Goal: Information Seeking & Learning: Find contact information

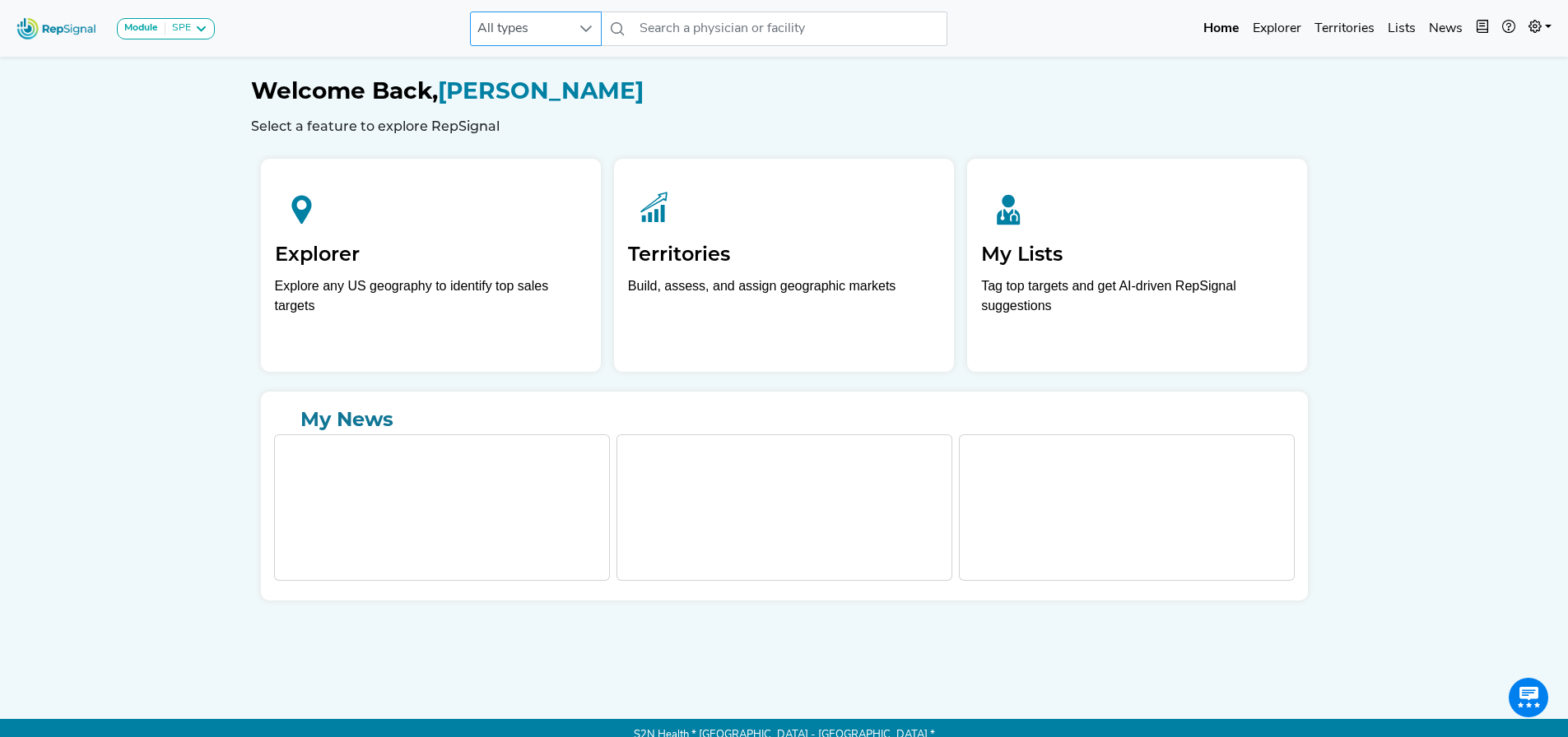
click at [541, 21] on span "All types" at bounding box center [520, 29] width 99 height 33
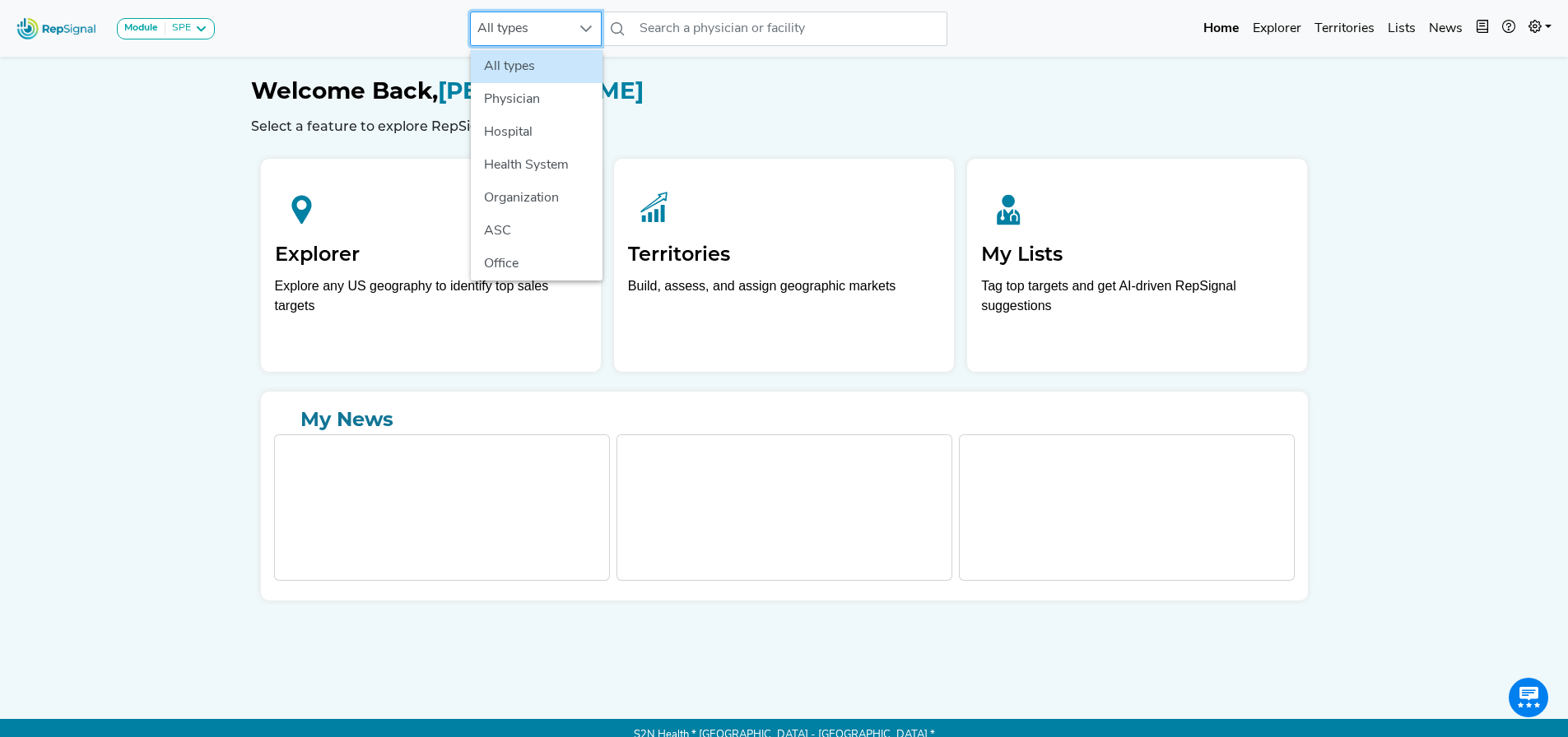
scroll to position [0, 13]
click at [523, 128] on li "Hospital" at bounding box center [536, 132] width 131 height 33
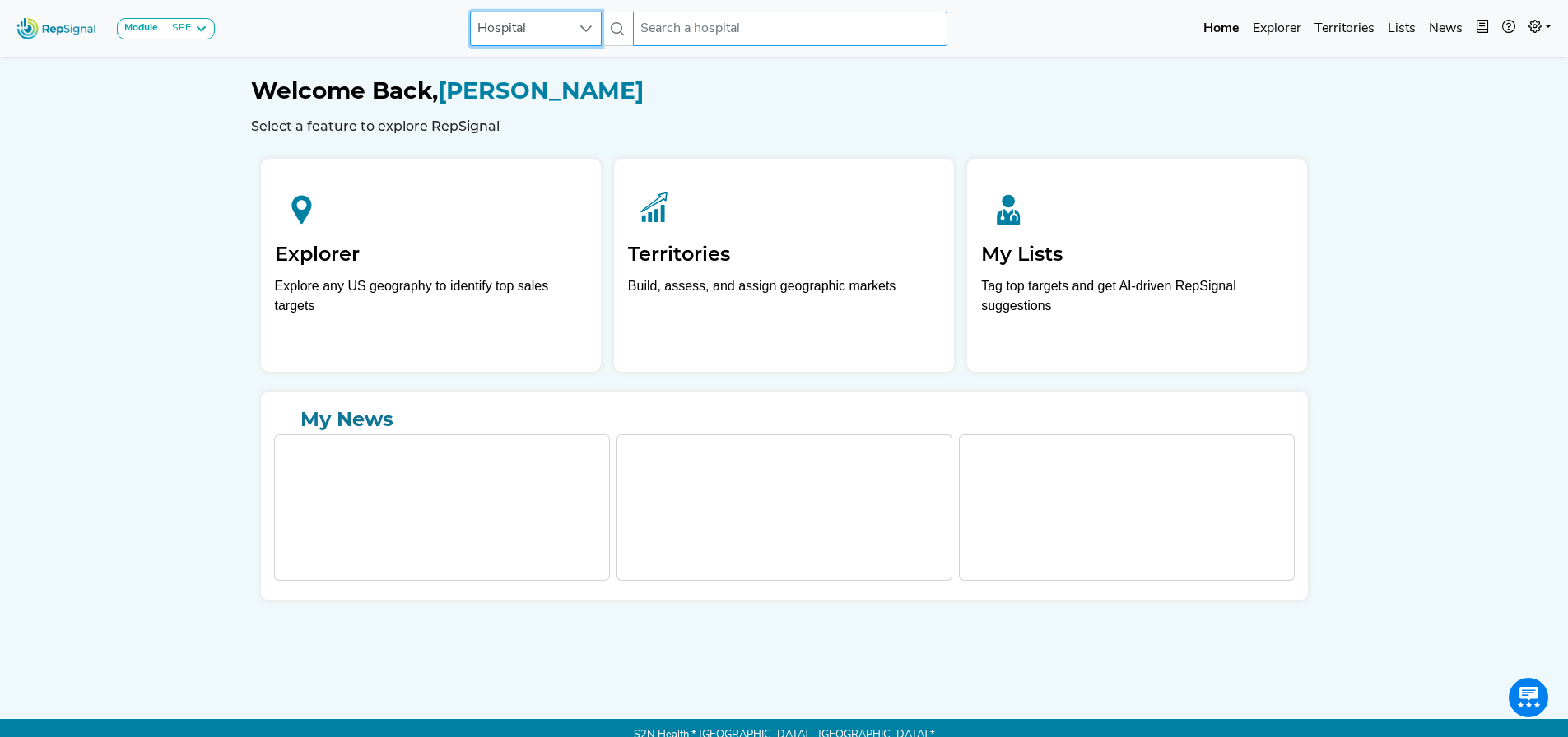
click at [650, 36] on input "text" at bounding box center [790, 29] width 315 height 35
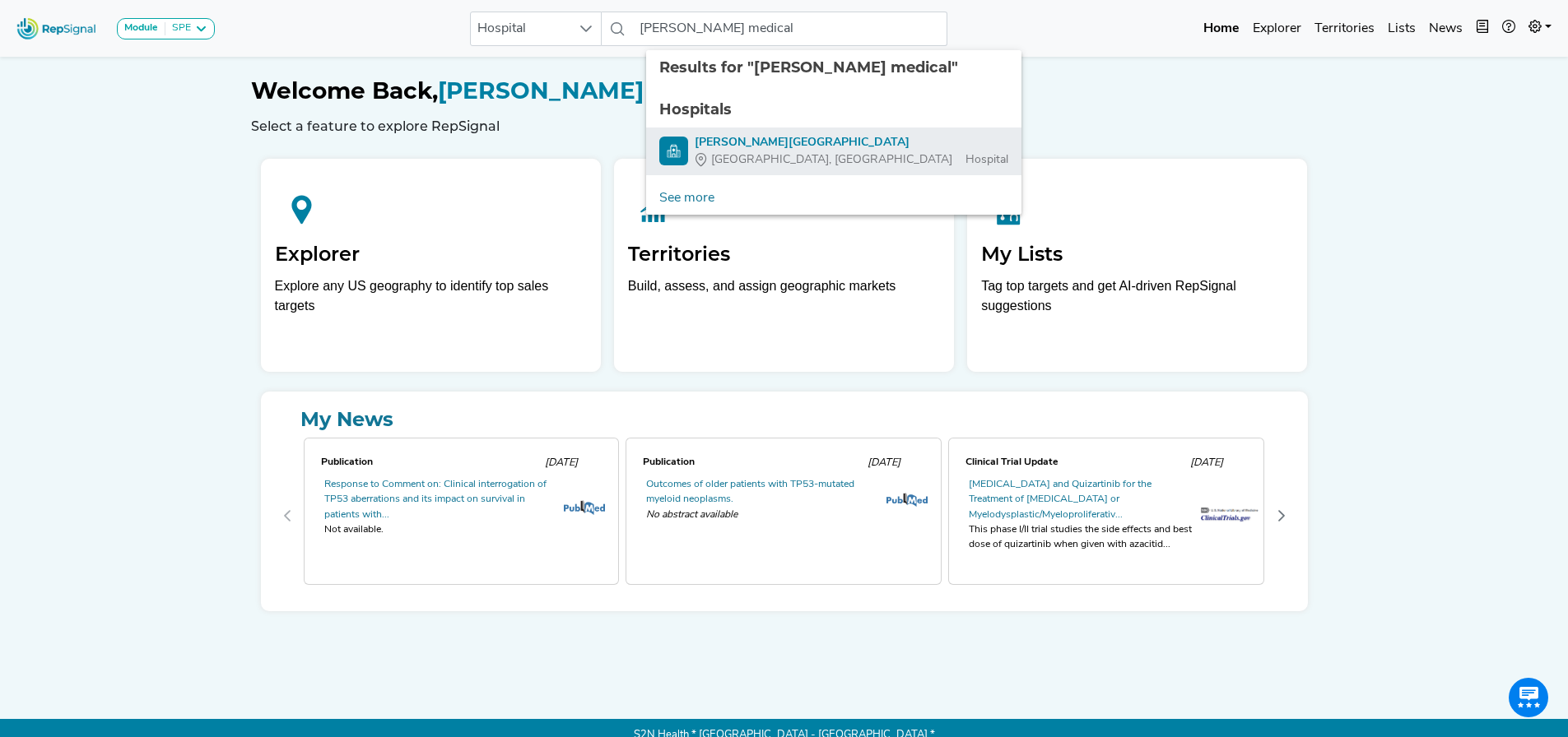
click at [707, 144] on div "[PERSON_NAME][GEOGRAPHIC_DATA]" at bounding box center [851, 142] width 314 height 17
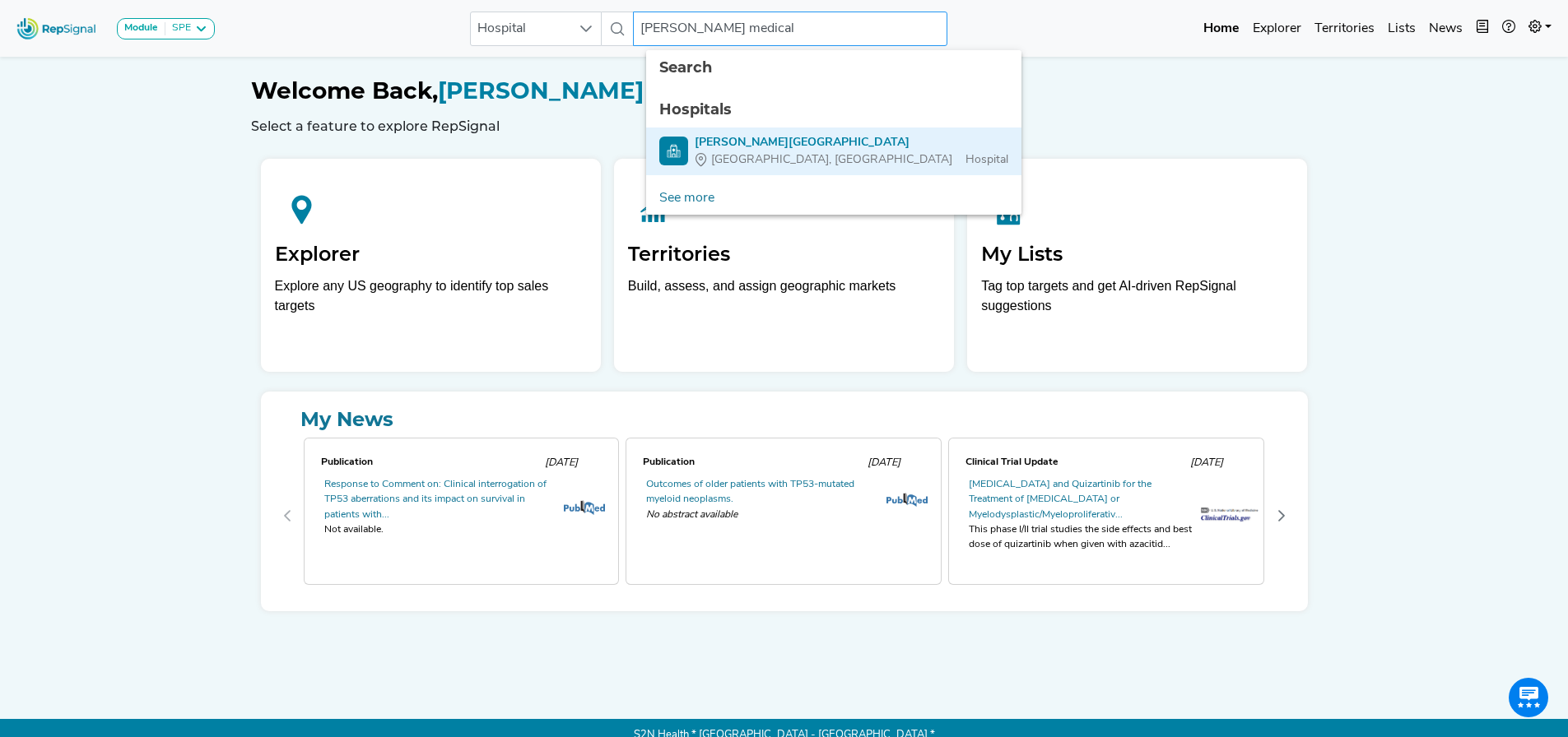
type input "[PERSON_NAME][GEOGRAPHIC_DATA]"
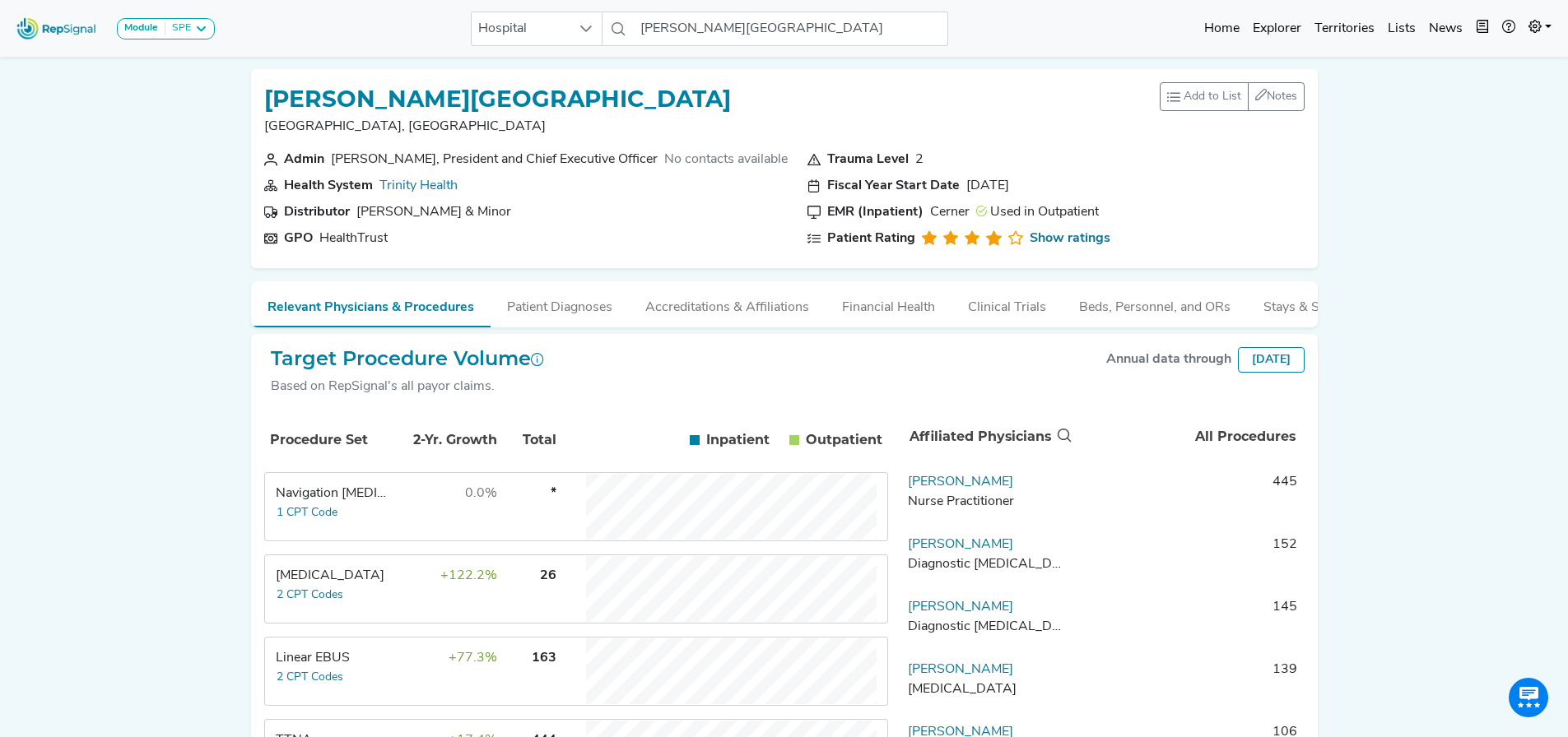
click at [349, 663] on div "Linear EBUS" at bounding box center [332, 659] width 113 height 20
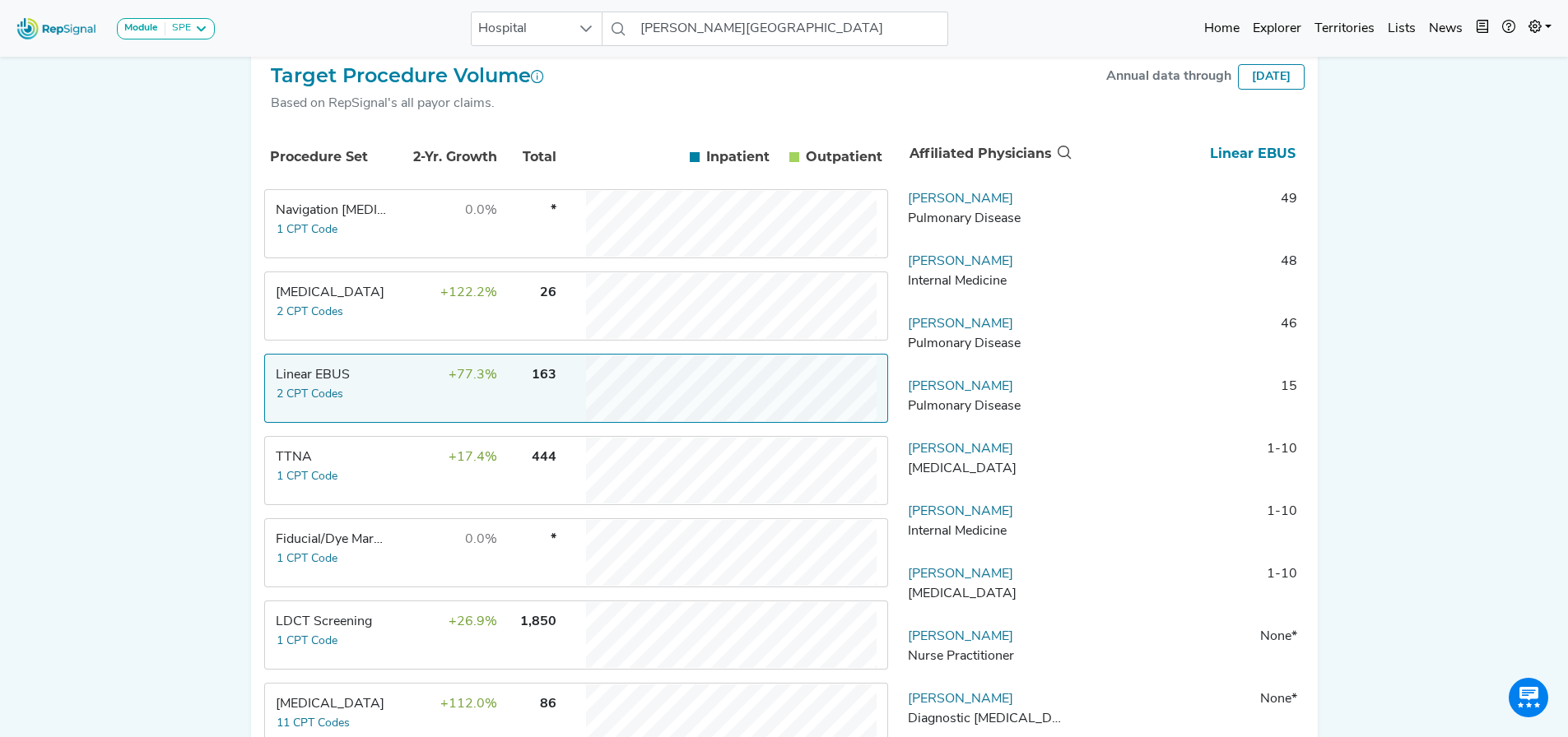
scroll to position [297, 13]
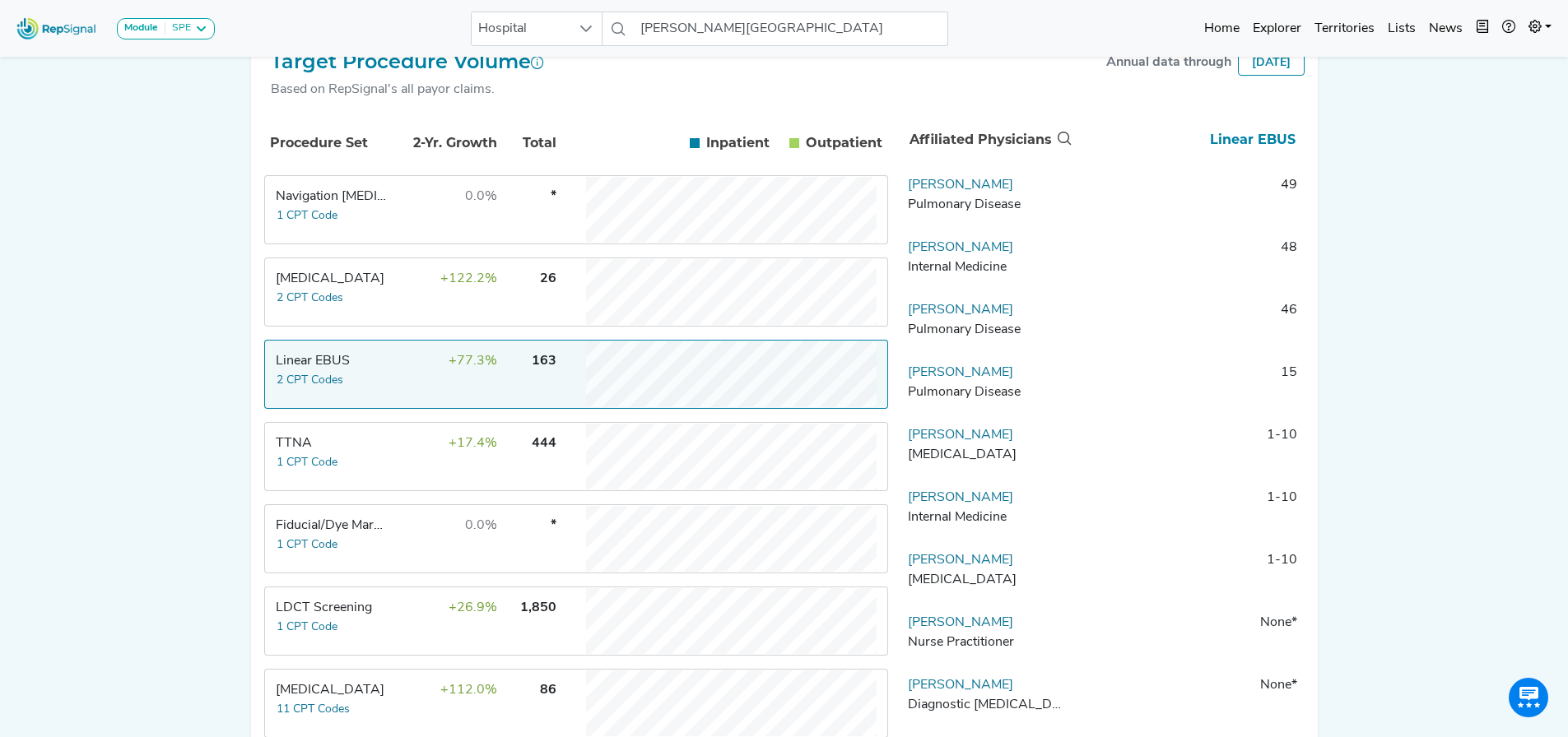
click at [462, 307] on td "+122.2%" at bounding box center [444, 292] width 107 height 66
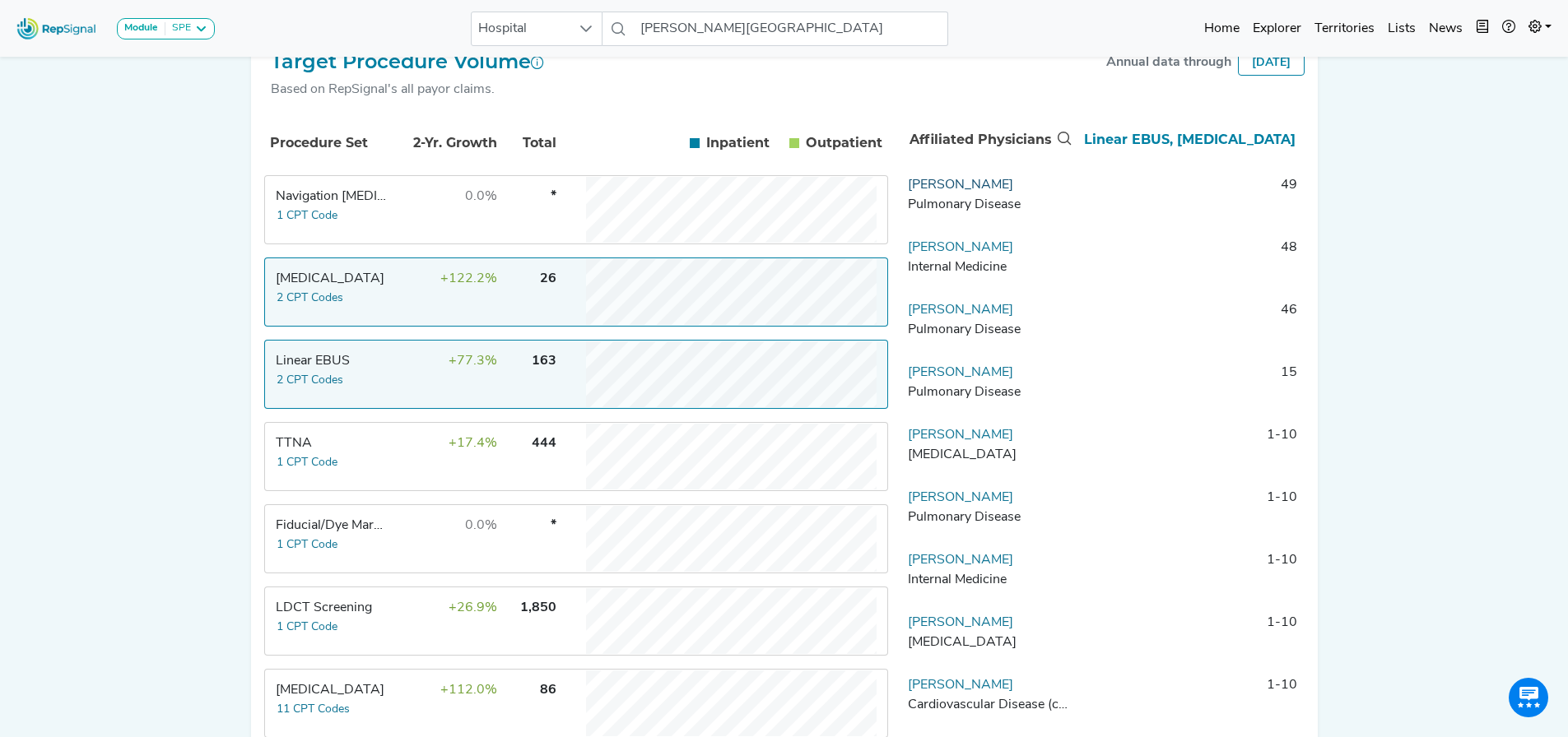
click at [971, 192] on link "[PERSON_NAME]" at bounding box center [960, 185] width 105 height 13
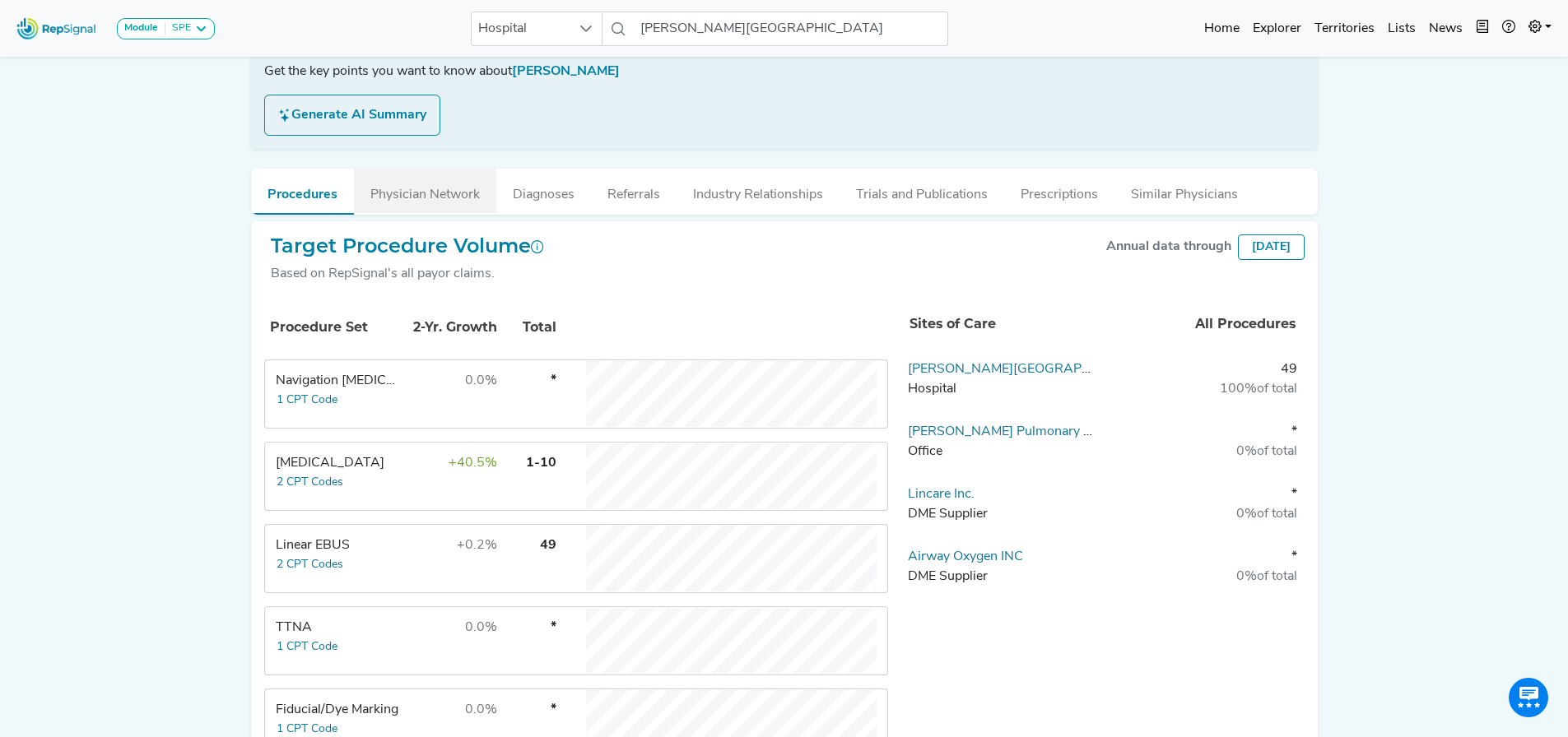
scroll to position [0, 13]
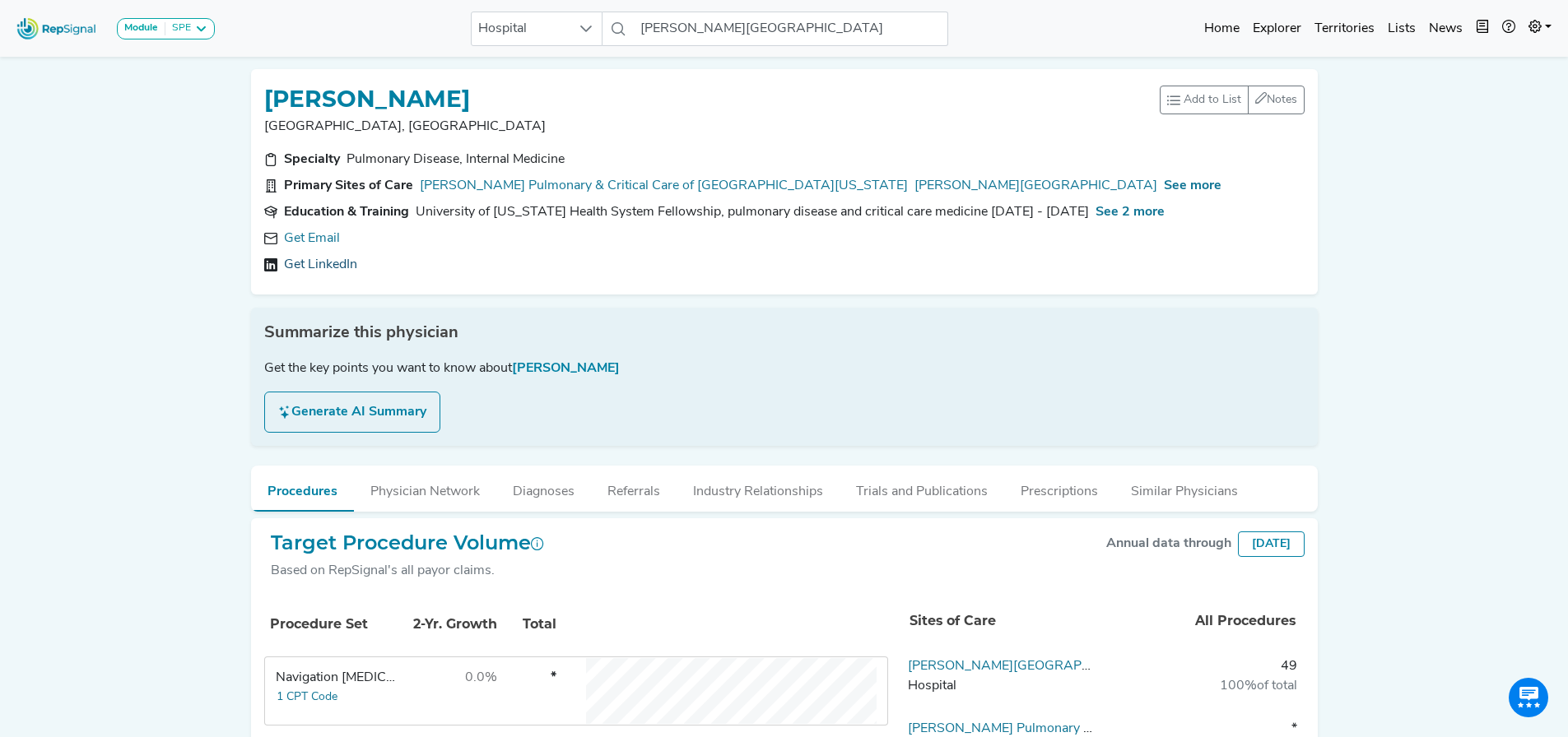
click at [303, 282] on div "[PERSON_NAME][GEOGRAPHIC_DATA], [GEOGRAPHIC_DATA] Add to List Recent Lists: Sta…" at bounding box center [784, 182] width 1066 height 225
click at [307, 265] on link "Get LinkedIn" at bounding box center [320, 265] width 73 height 20
drag, startPoint x: 524, startPoint y: 97, endPoint x: 248, endPoint y: 111, distance: 276.4
click at [251, 111] on div "[PERSON_NAME][GEOGRAPHIC_DATA], [GEOGRAPHIC_DATA] Add to List Recent Lists: Sta…" at bounding box center [784, 182] width 1066 height 225
copy h1 "[PERSON_NAME]"
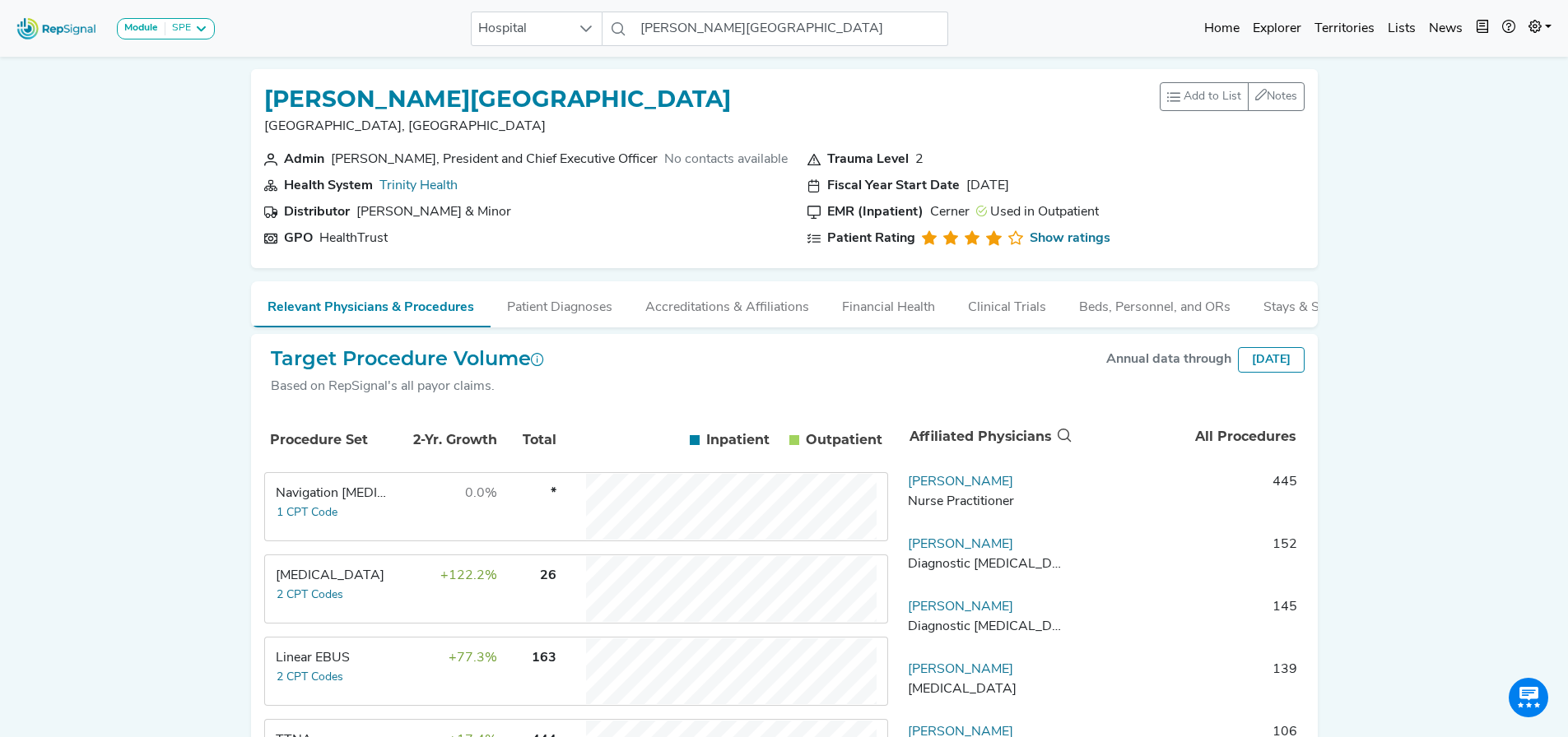
click at [391, 606] on td "+122.2%" at bounding box center [444, 589] width 107 height 66
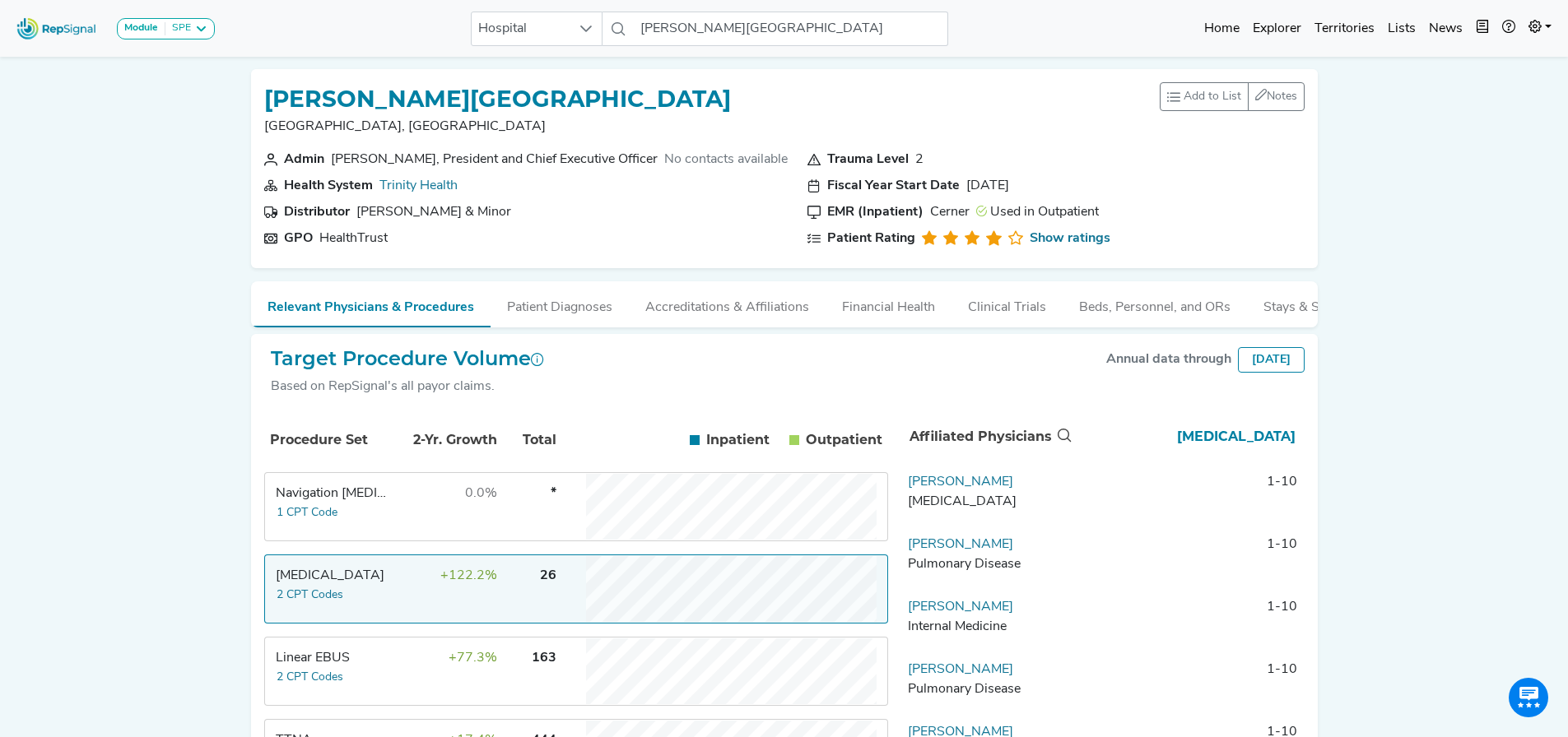
click at [362, 692] on td "Linear EBUS 2 CPT Codes" at bounding box center [327, 671] width 123 height 66
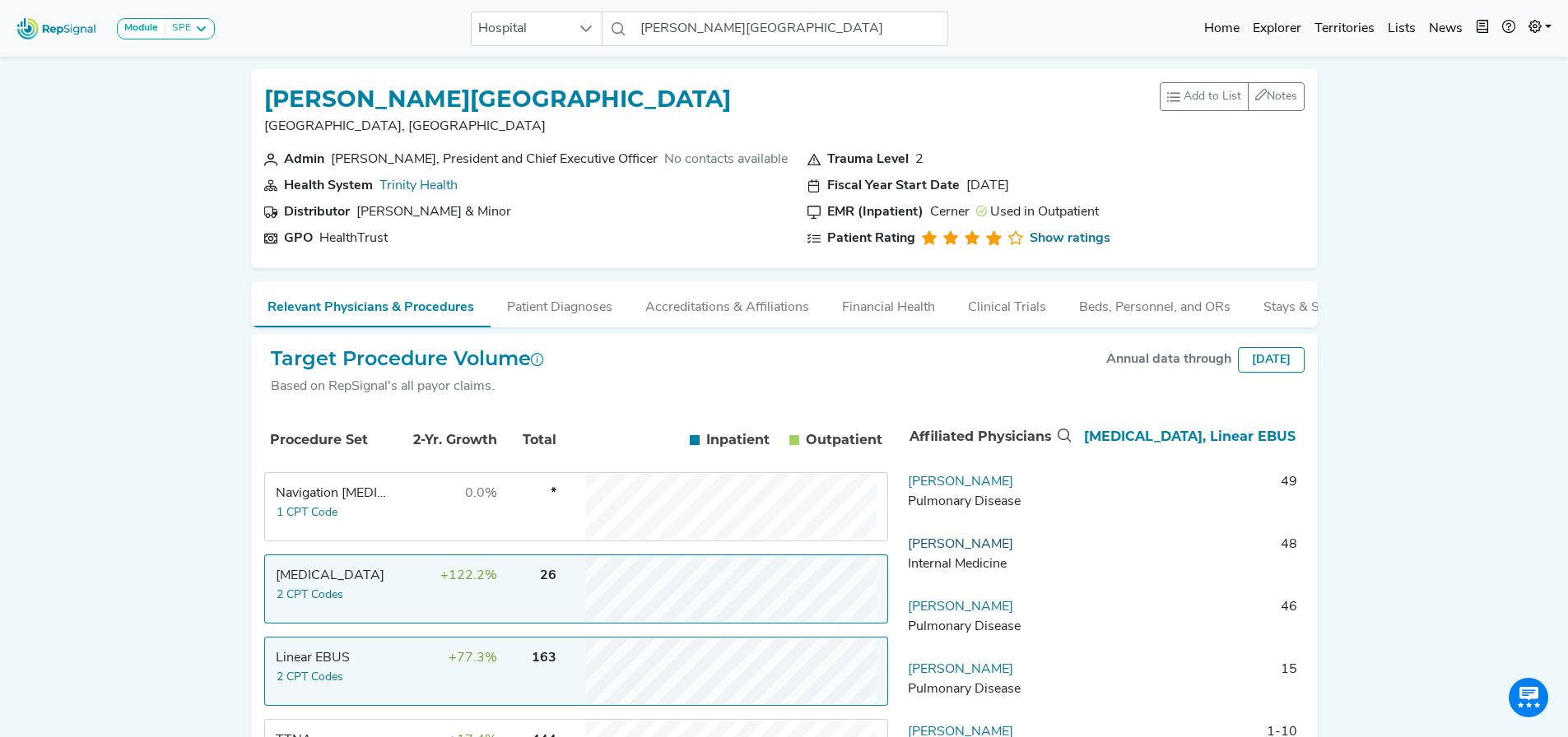
click at [936, 551] on link "[PERSON_NAME]" at bounding box center [960, 545] width 105 height 13
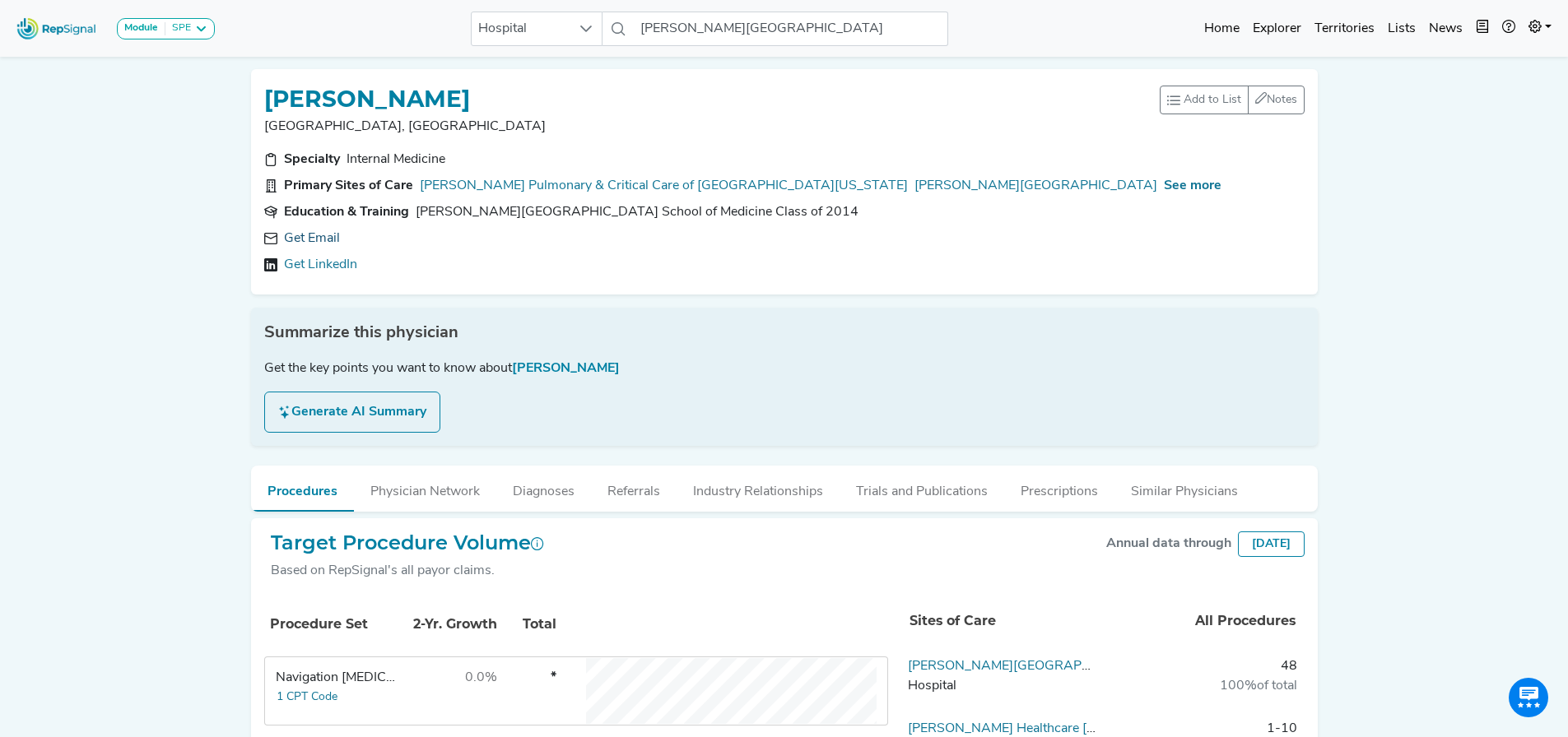
click at [321, 244] on link "Get Email" at bounding box center [311, 239] width 56 height 20
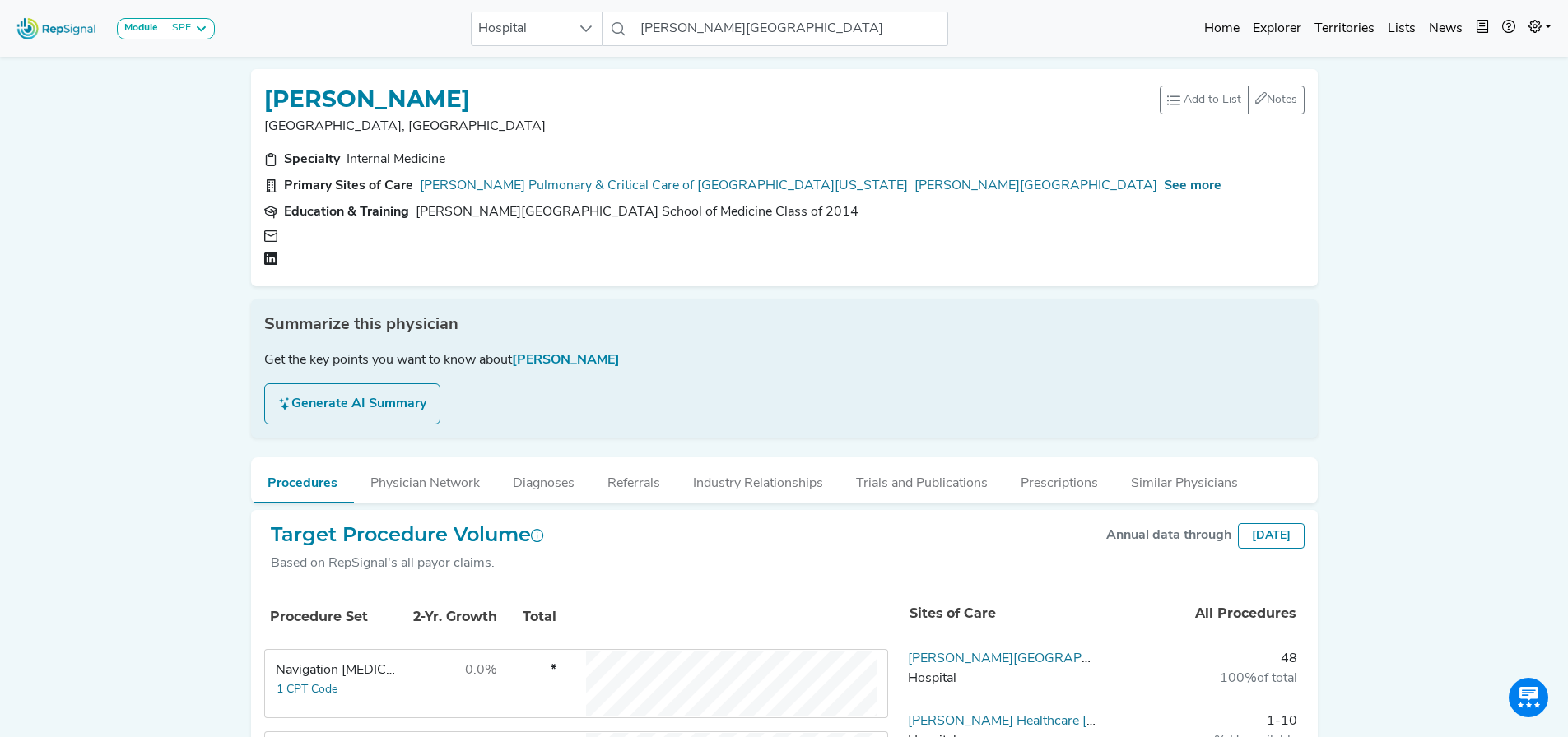
click at [320, 238] on div at bounding box center [409, 236] width 237 height 16
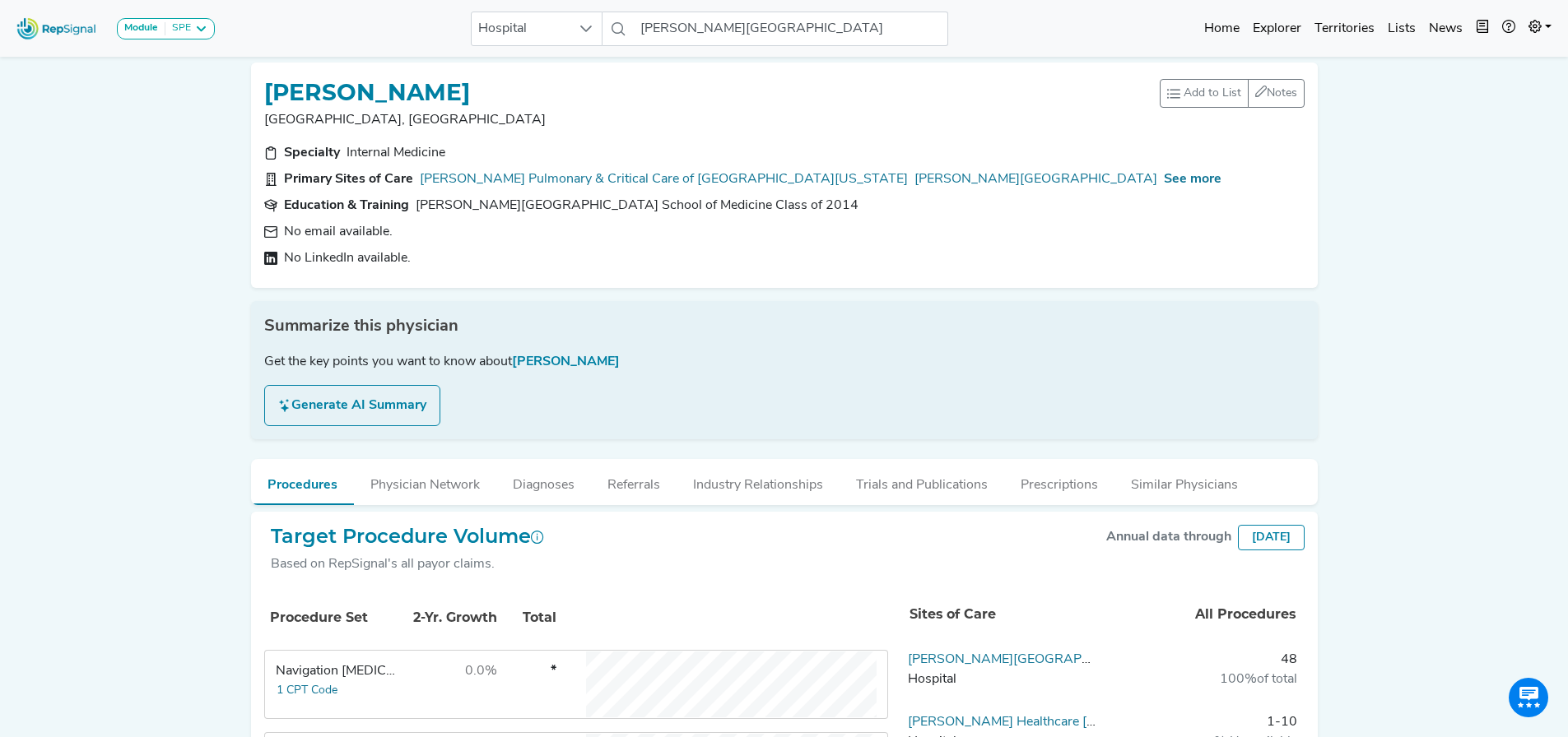
scroll to position [0, 13]
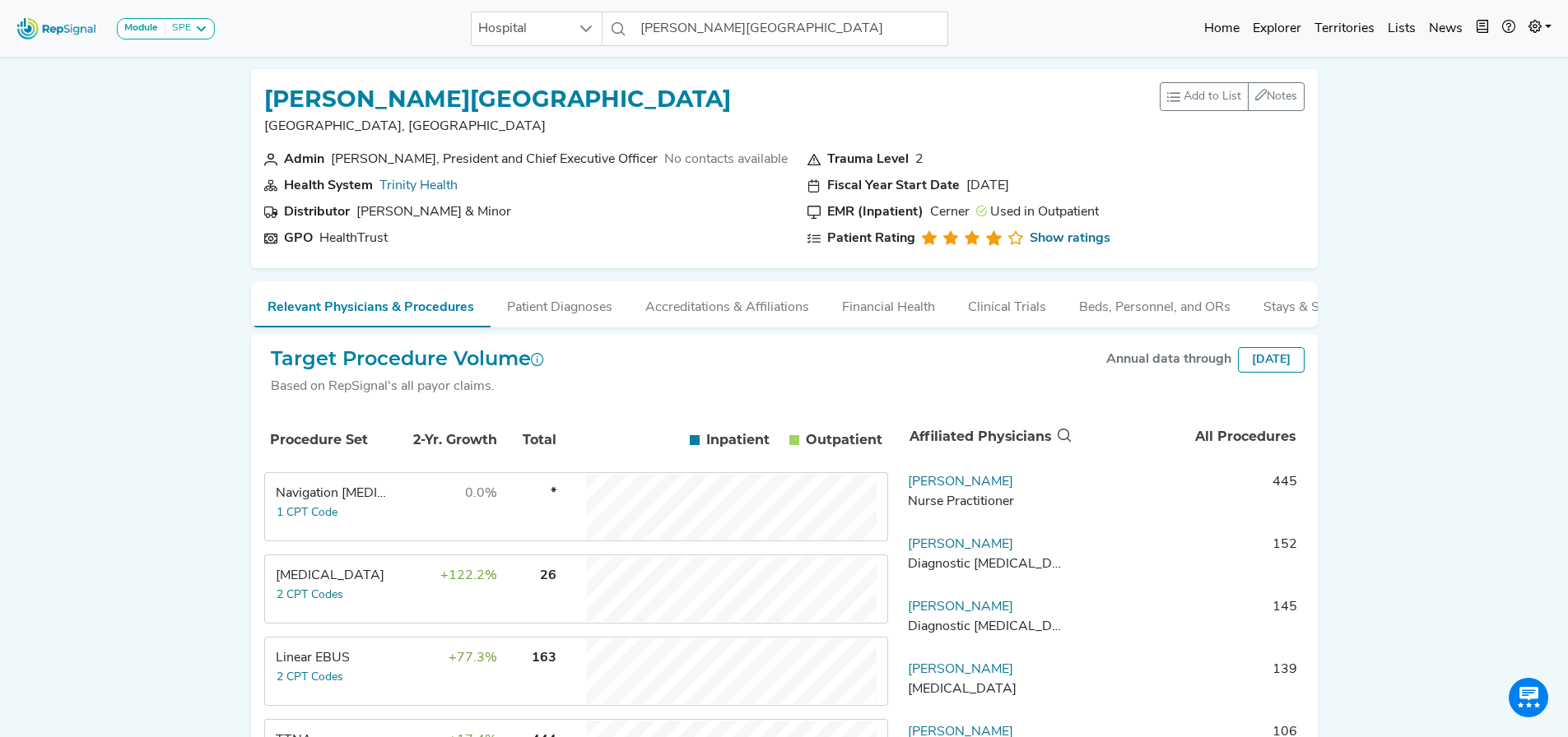
click at [351, 610] on td "[MEDICAL_DATA] 2 CPT Codes" at bounding box center [327, 589] width 123 height 66
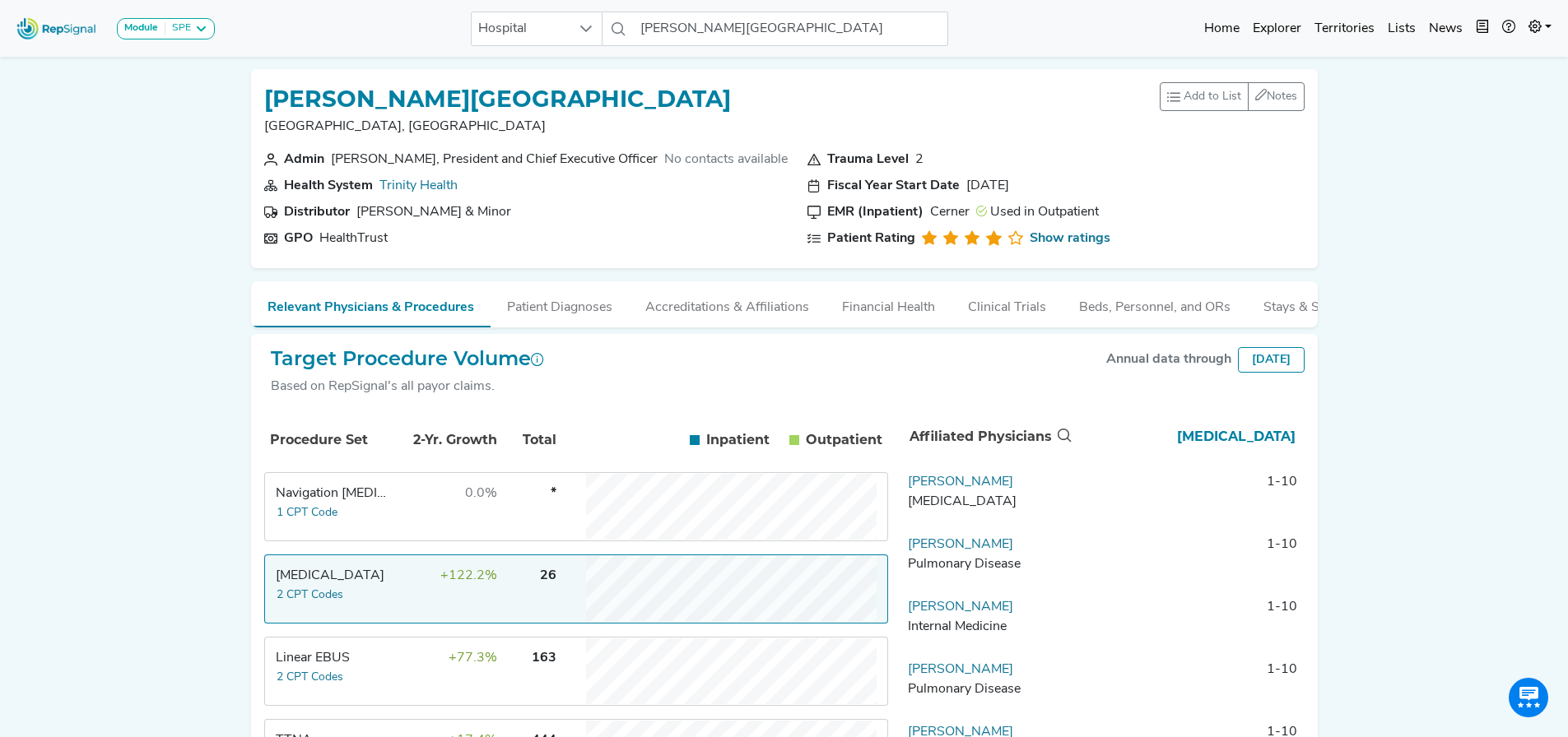
click at [349, 669] on div "Linear EBUS" at bounding box center [332, 659] width 113 height 20
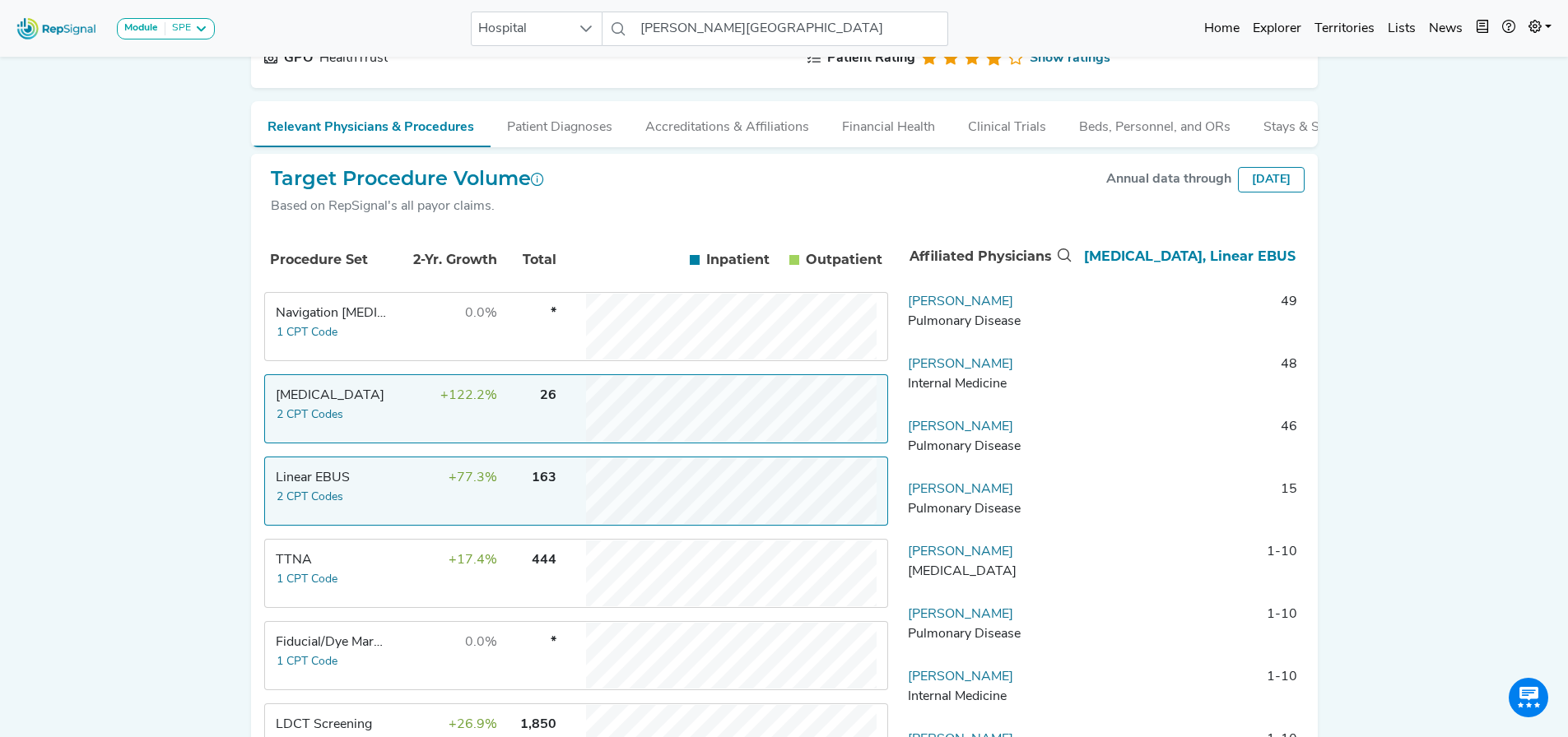
scroll to position [198, 13]
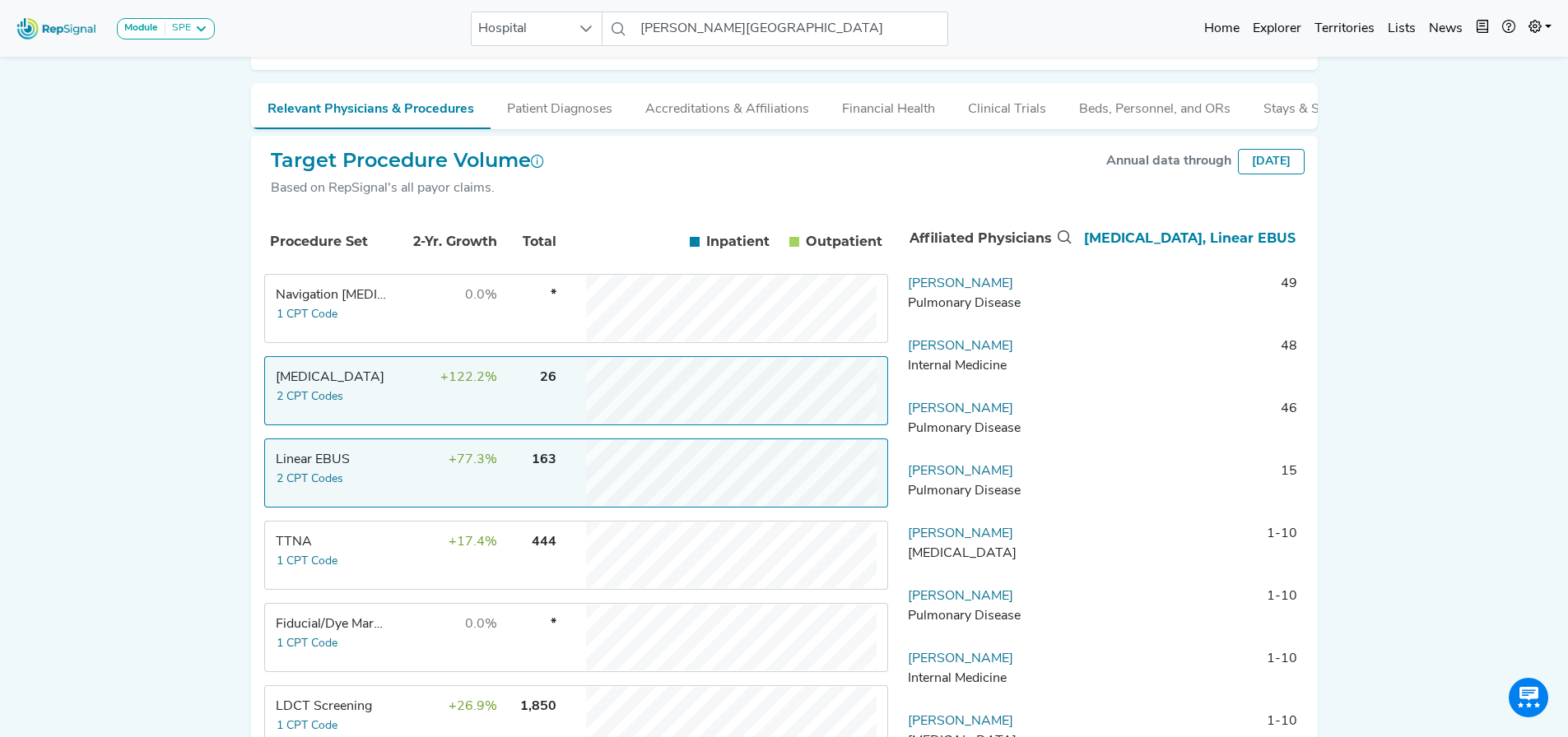
drag, startPoint x: 1007, startPoint y: 358, endPoint x: 873, endPoint y: 361, distance: 134.0
click at [873, 361] on div "Procedure Set 2-Yr. Growth Total Inpatient In Outpatient Out Navigation [MEDICA…" at bounding box center [784, 572] width 1040 height 721
click at [1009, 358] on td "[PERSON_NAME] Internal Medicine" at bounding box center [987, 361] width 172 height 49
drag, startPoint x: 989, startPoint y: 358, endPoint x: 906, endPoint y: 366, distance: 83.4
click at [906, 366] on td "[PERSON_NAME] Internal Medicine" at bounding box center [987, 361] width 172 height 49
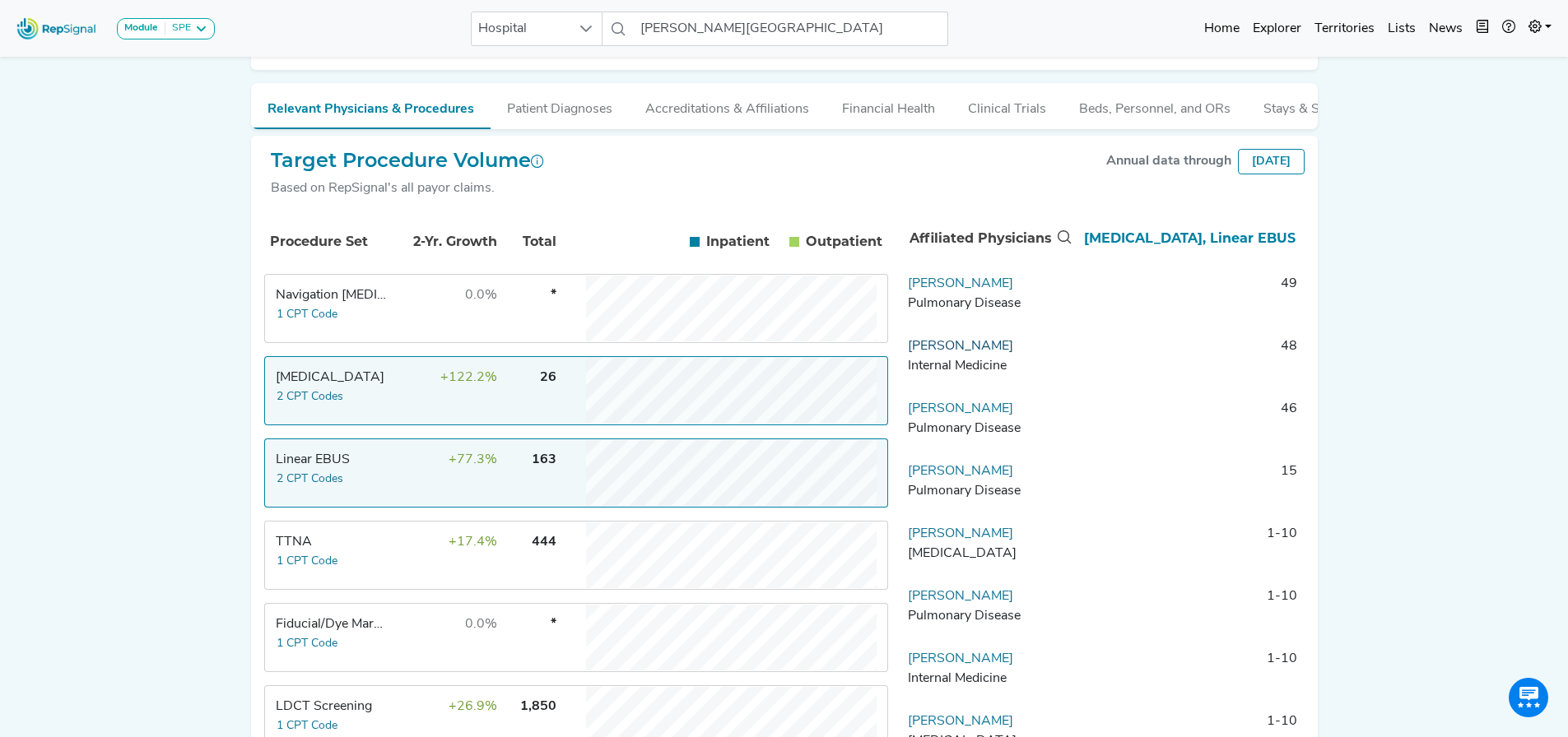
copy link "[PERSON_NAME]"
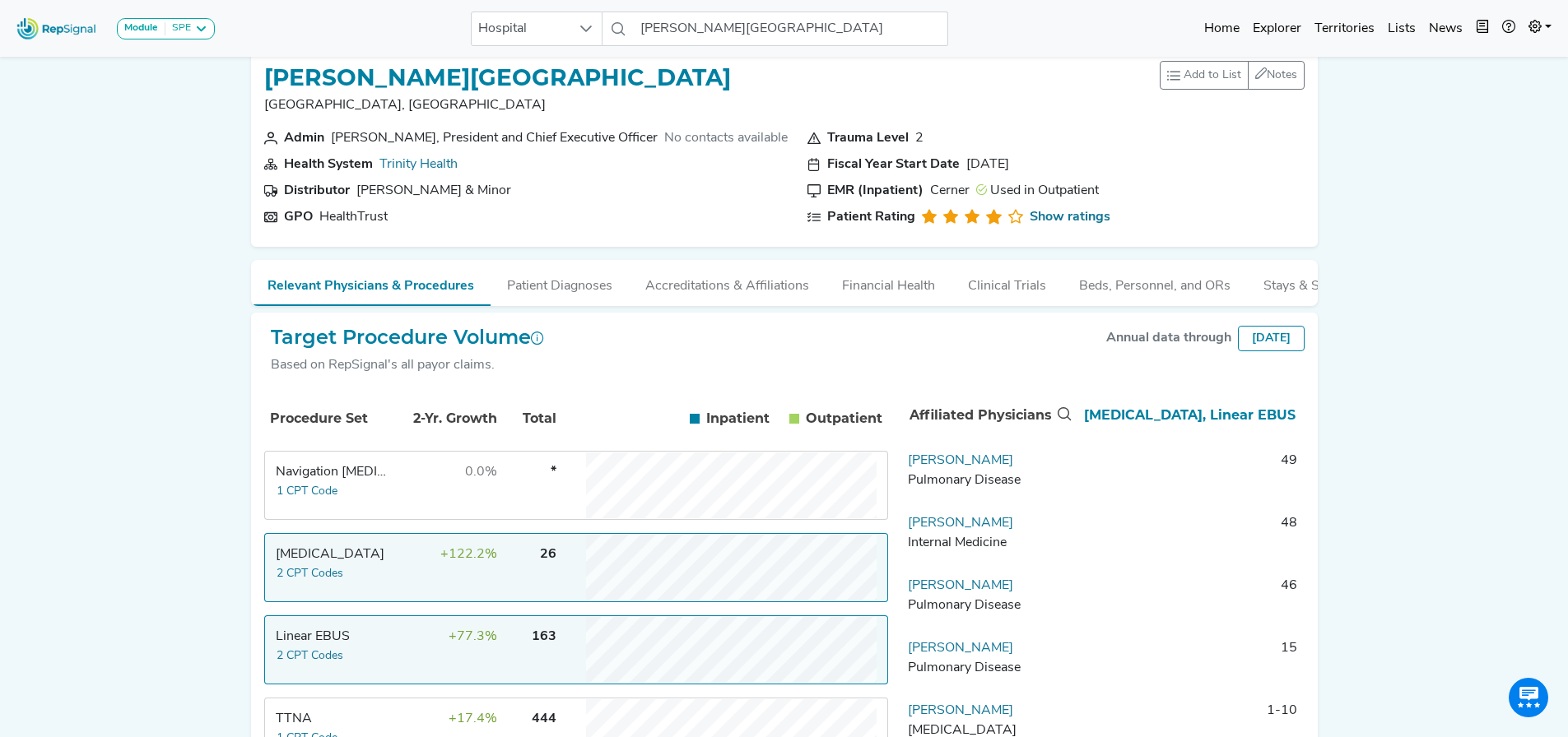
scroll to position [0, 13]
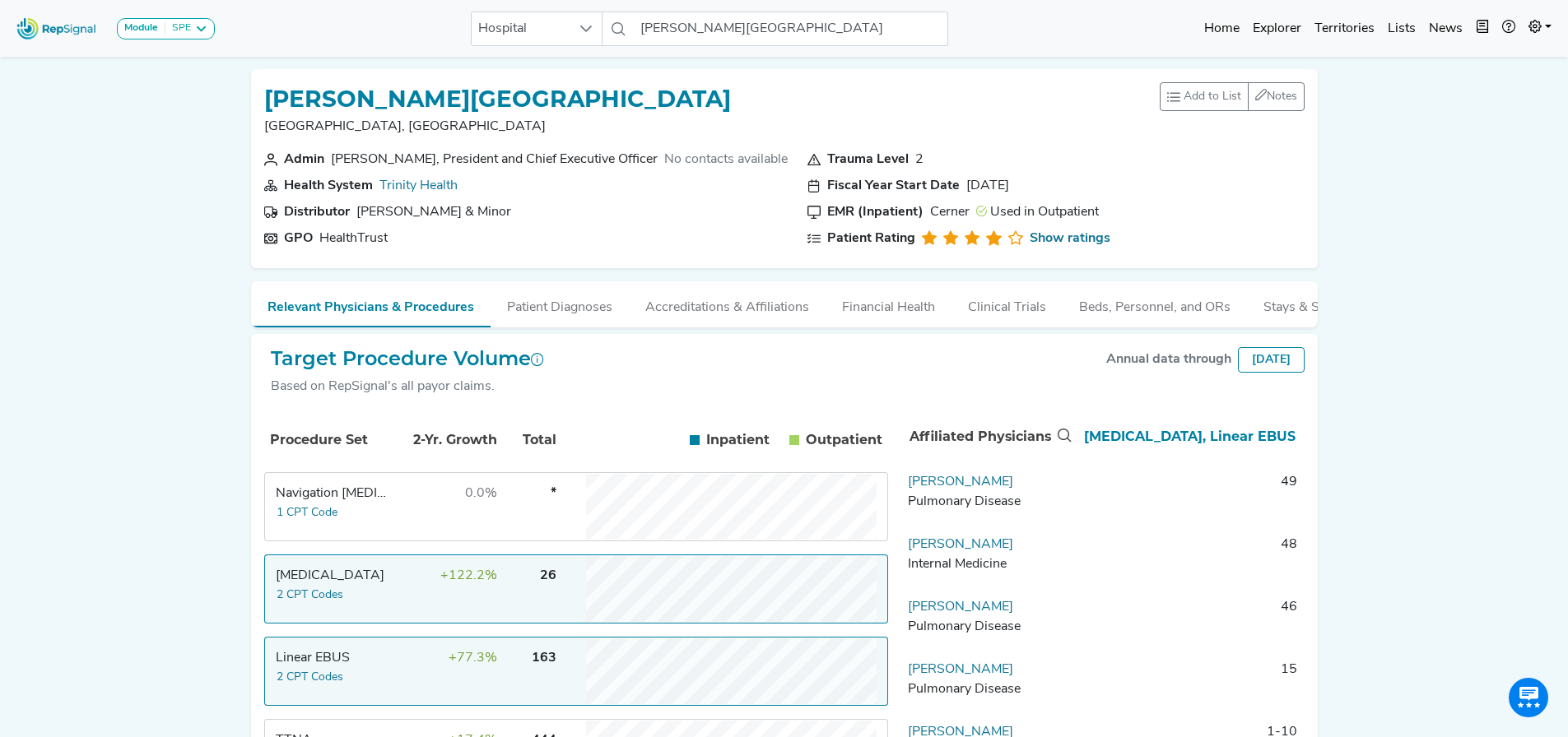
click at [929, 610] on td "[PERSON_NAME] Pulmonary Disease" at bounding box center [987, 622] width 172 height 49
click at [926, 614] on link "[PERSON_NAME]" at bounding box center [960, 607] width 105 height 13
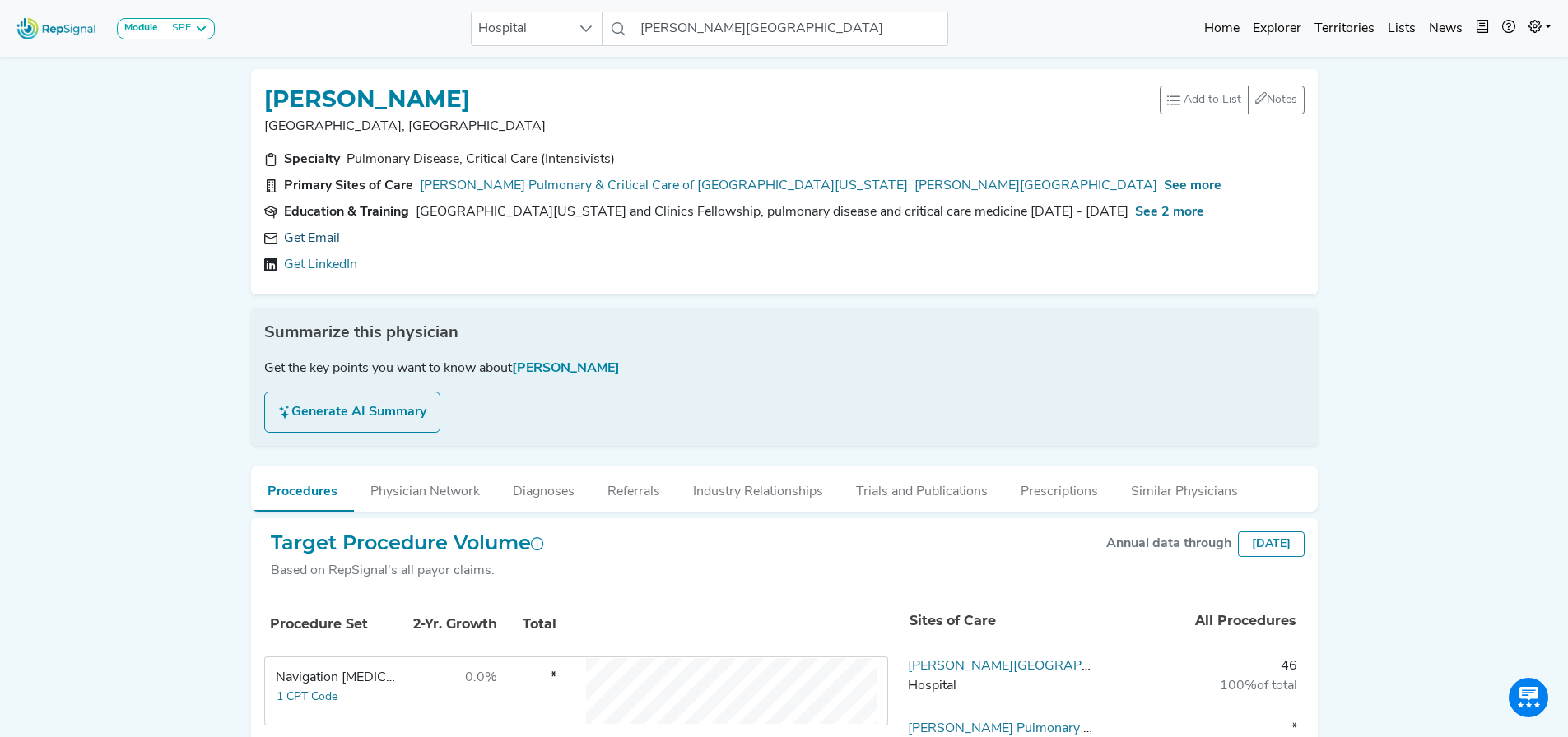
click at [311, 247] on link "Get Email" at bounding box center [311, 239] width 56 height 20
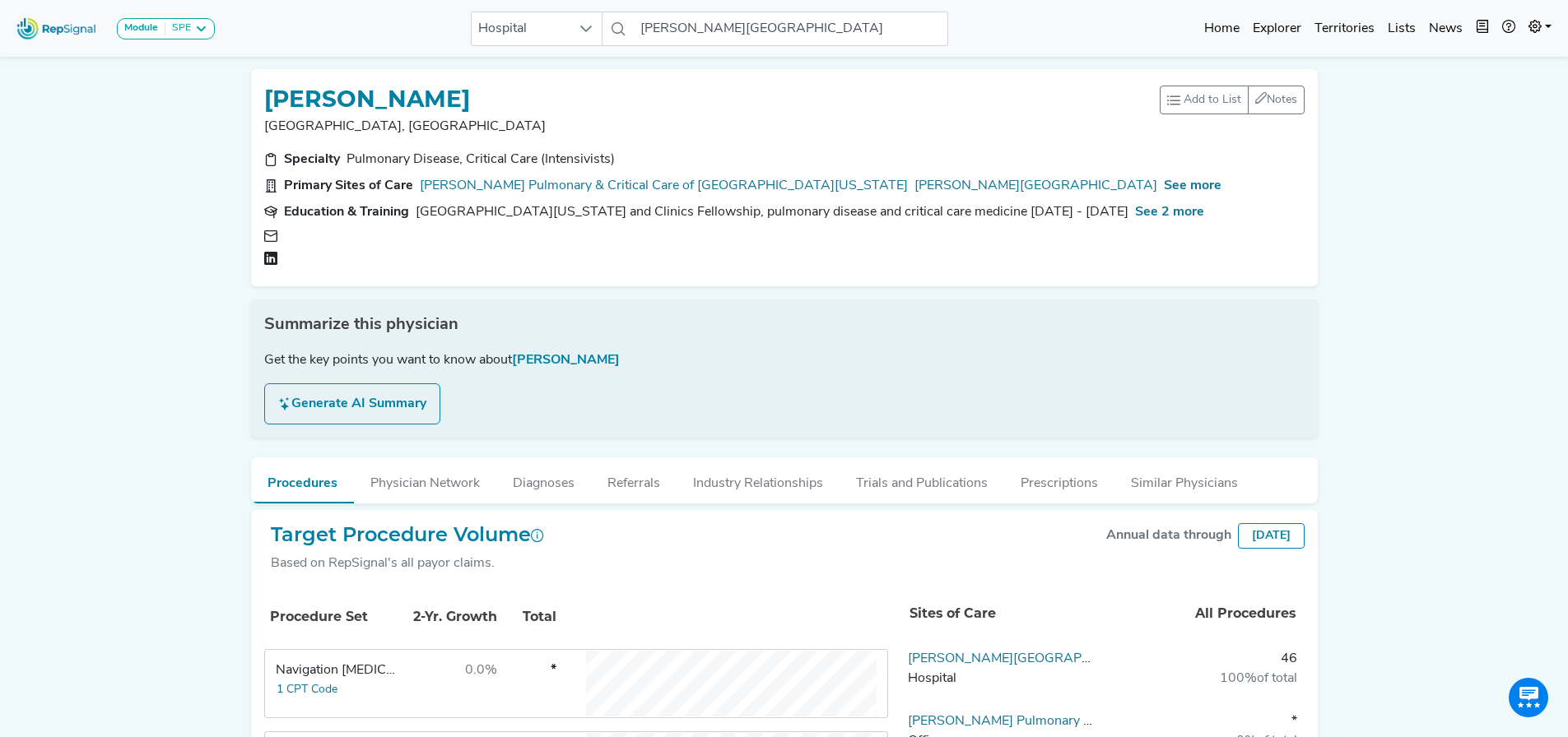
click at [297, 265] on div at bounding box center [409, 258] width 237 height 16
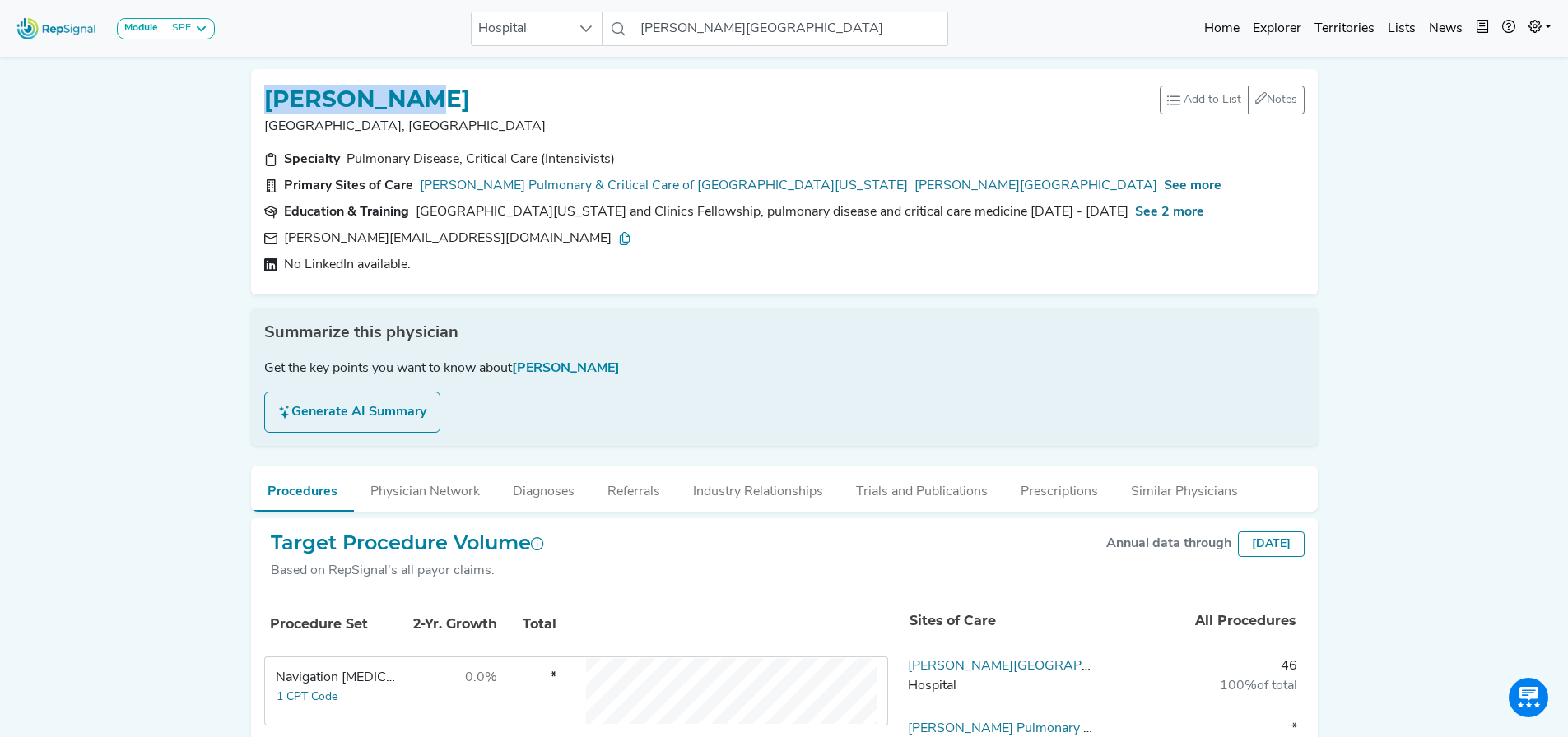
drag, startPoint x: 417, startPoint y: 98, endPoint x: 248, endPoint y: 101, distance: 169.0
click at [251, 101] on div "[PERSON_NAME] Traverse City, [GEOGRAPHIC_DATA] Add to List Recent Lists: Starre…" at bounding box center [784, 182] width 1066 height 225
copy h1 "[PERSON_NAME]"
click at [914, 183] on link "[PERSON_NAME][GEOGRAPHIC_DATA]" at bounding box center [1035, 186] width 243 height 20
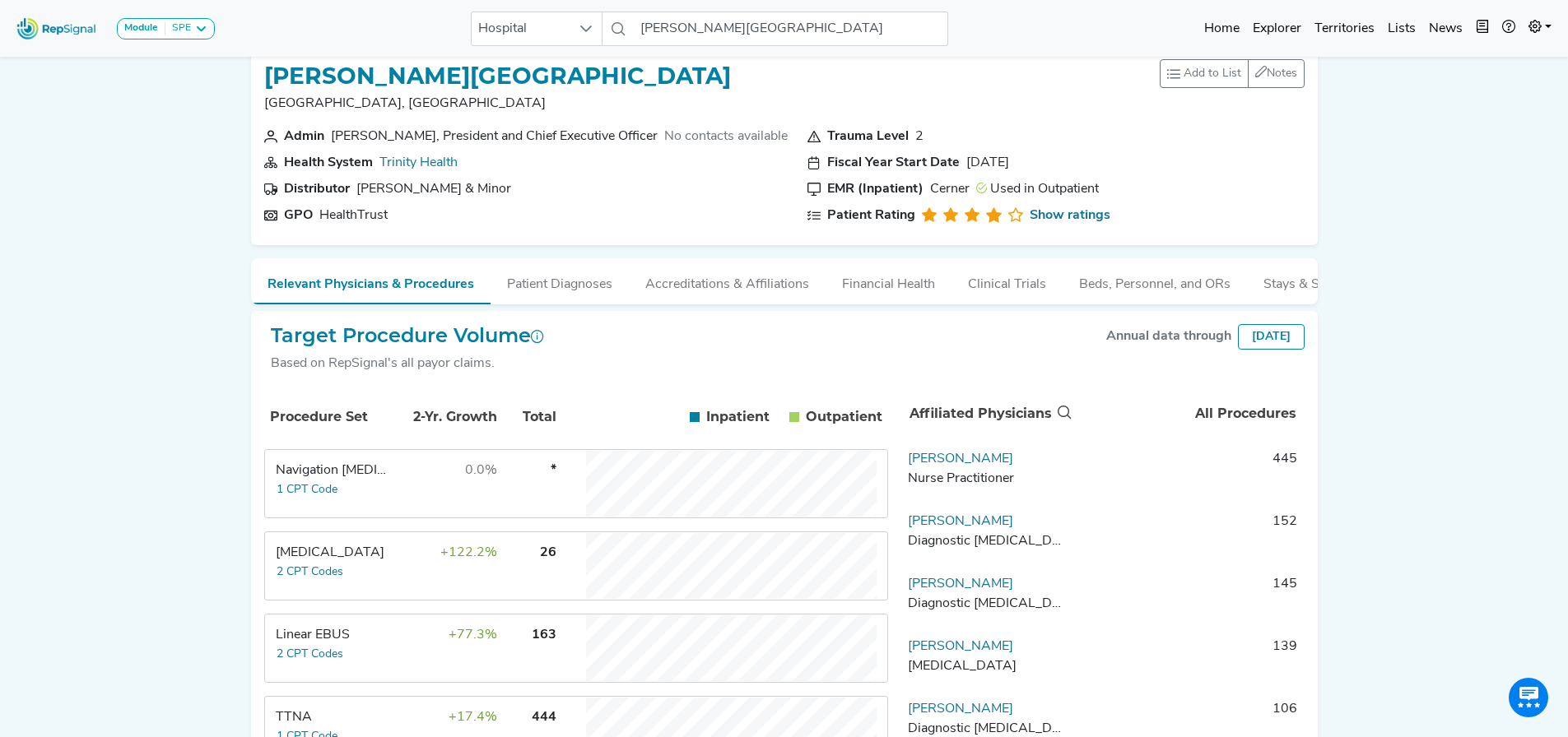
scroll to position [25, 13]
click at [418, 661] on td "+77.3%" at bounding box center [444, 647] width 107 height 66
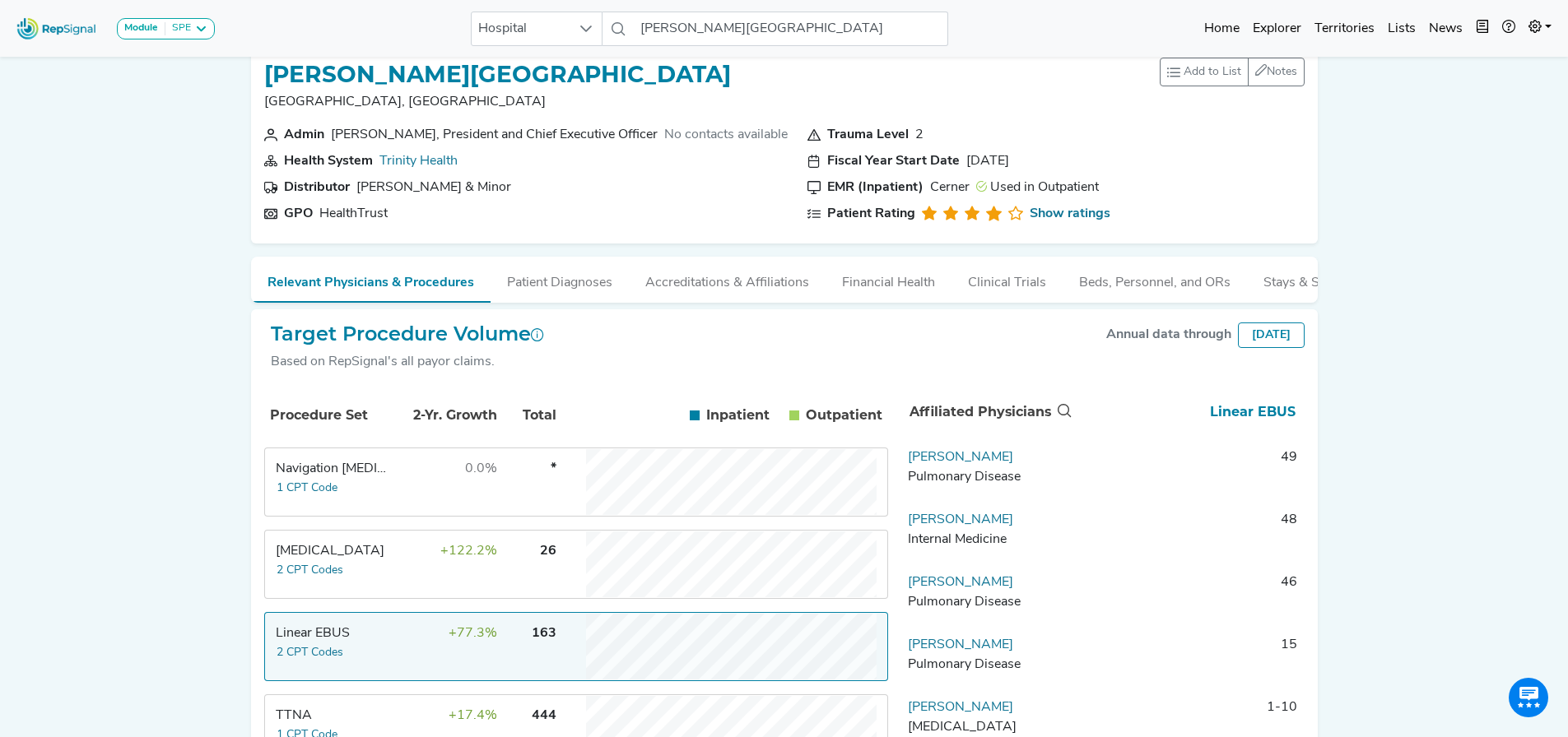
click at [391, 581] on td "+122.2%" at bounding box center [444, 565] width 107 height 66
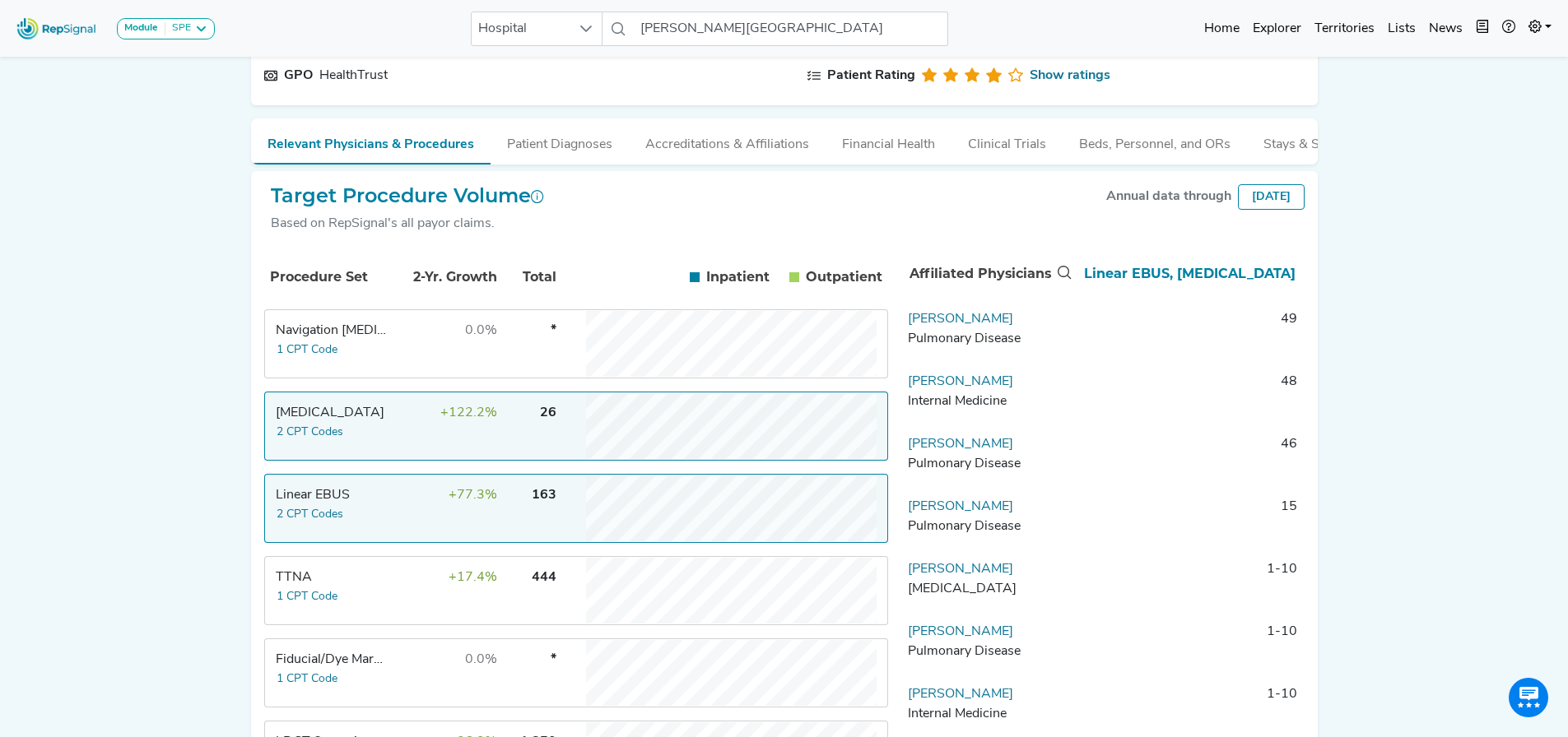
scroll to position [164, 13]
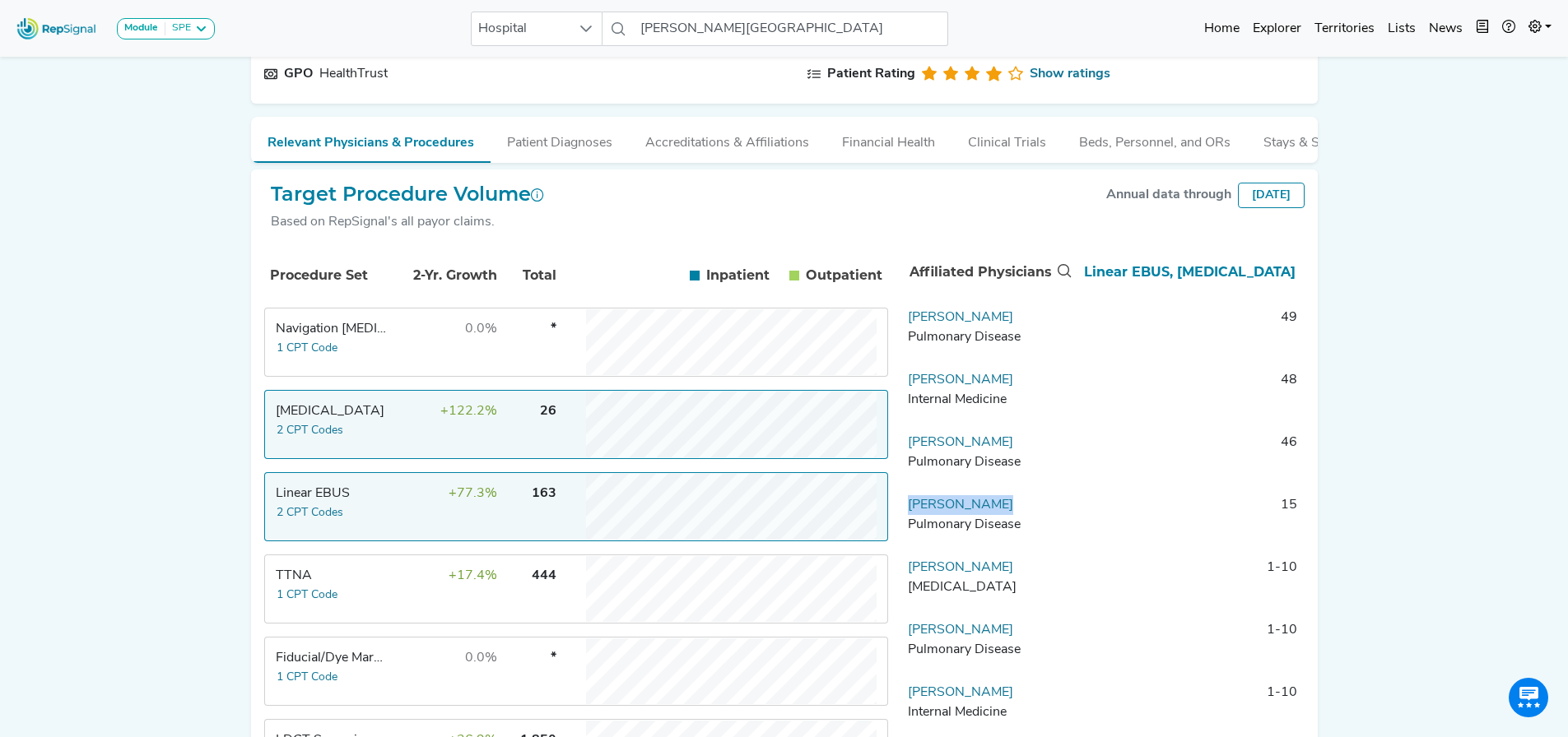
drag, startPoint x: 989, startPoint y: 517, endPoint x: 888, endPoint y: 518, distance: 101.0
click at [901, 518] on td "[PERSON_NAME] Pulmonary Disease" at bounding box center [987, 520] width 172 height 49
copy link "[PERSON_NAME]"
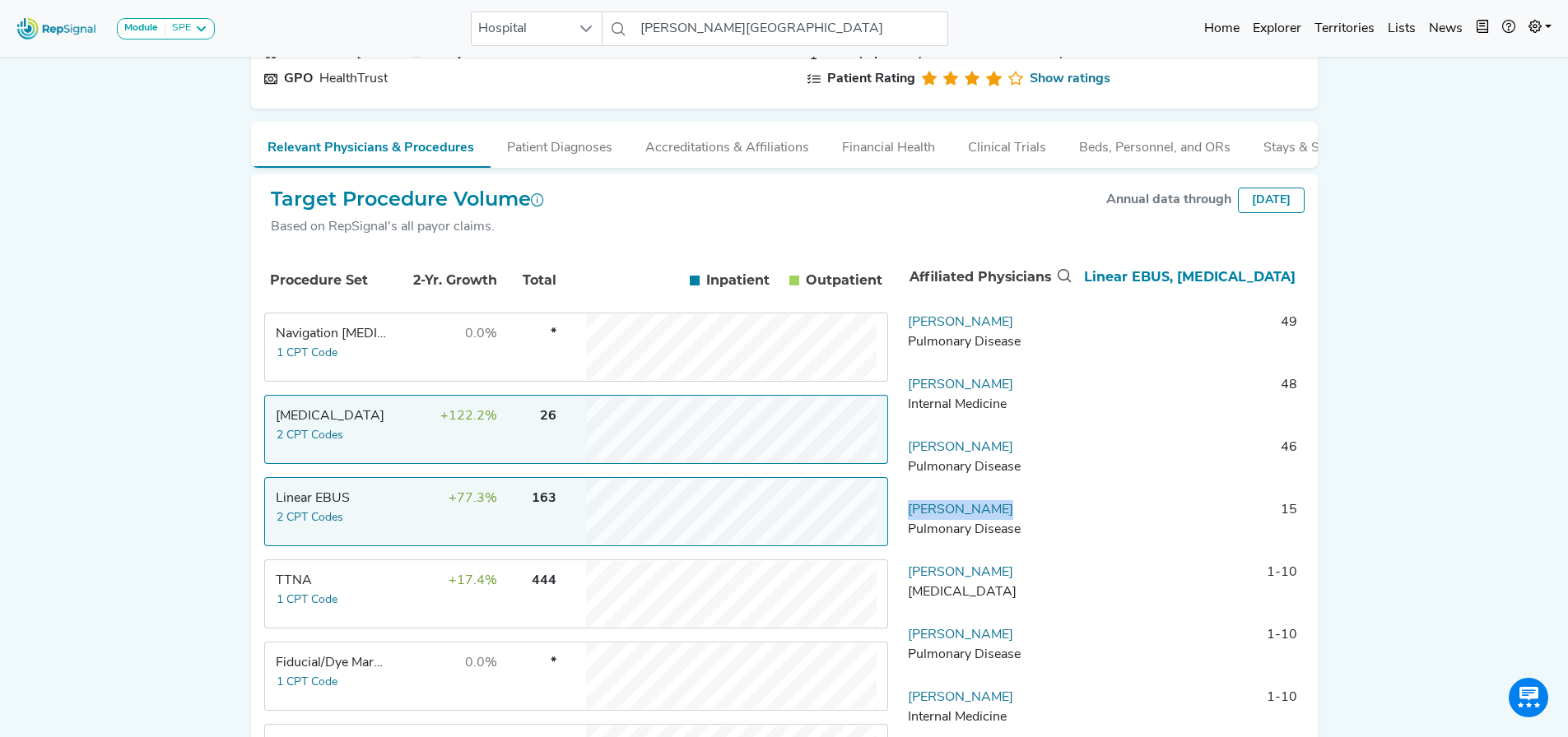
scroll to position [194, 13]
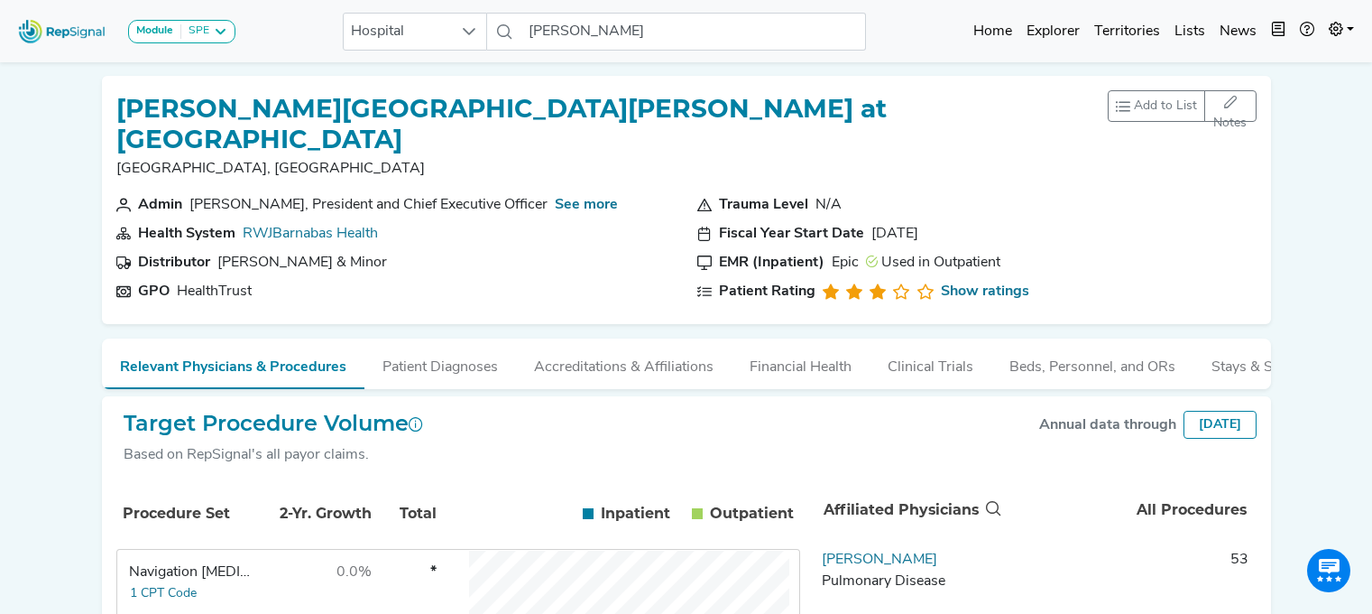
scroll to position [0, 14]
